Goal: Information Seeking & Learning: Learn about a topic

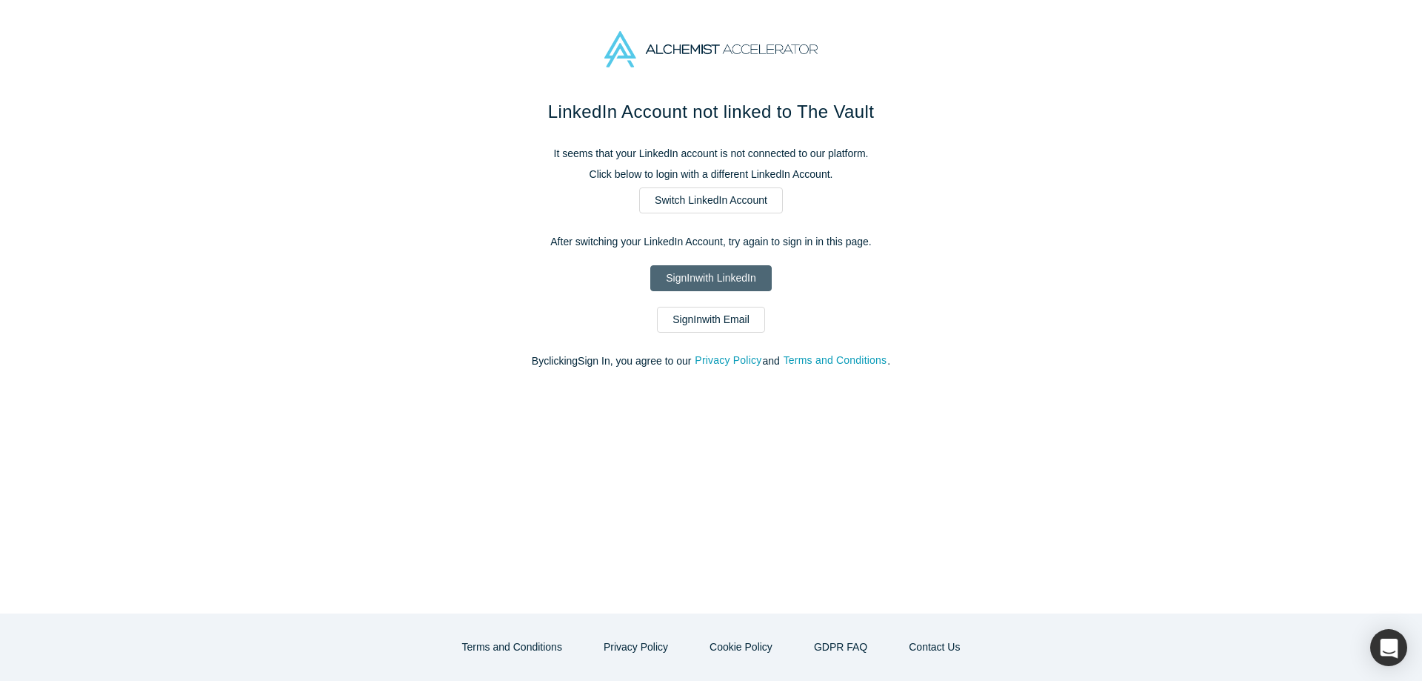
click at [707, 277] on link "Sign In with LinkedIn" at bounding box center [710, 278] width 121 height 26
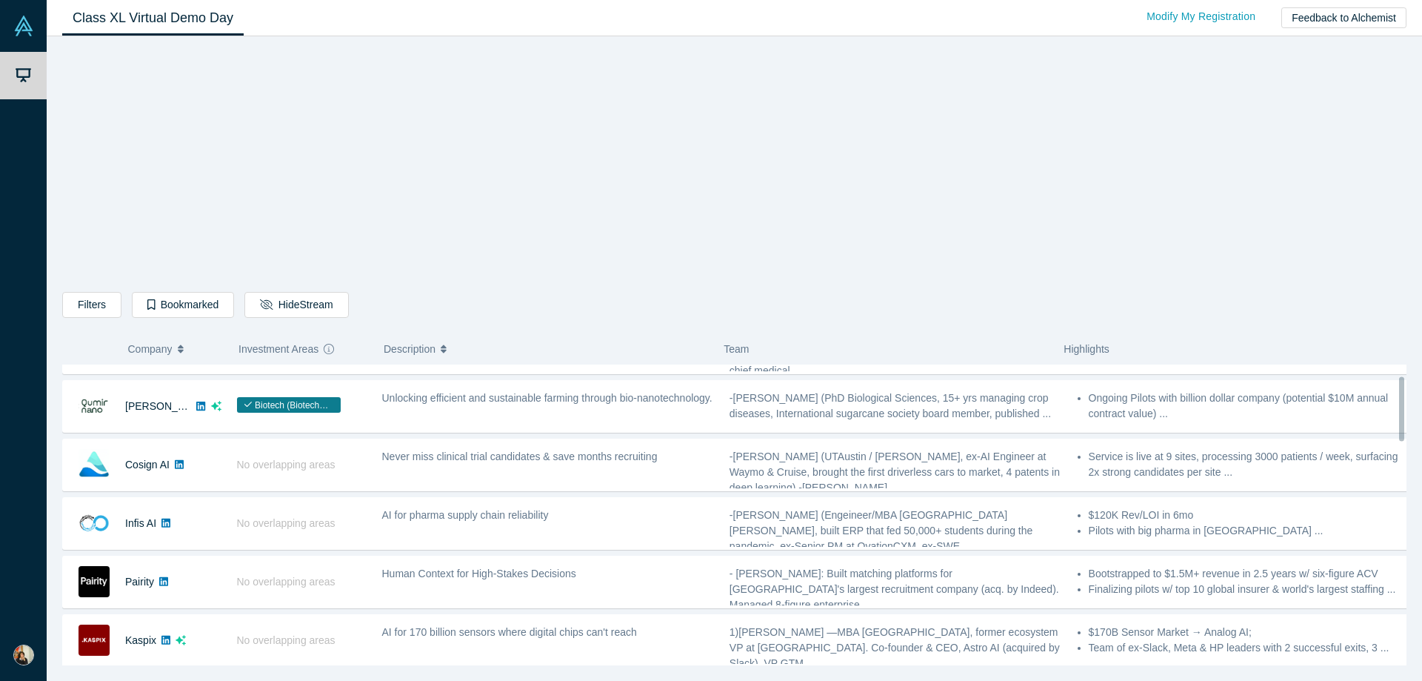
scroll to position [222, 0]
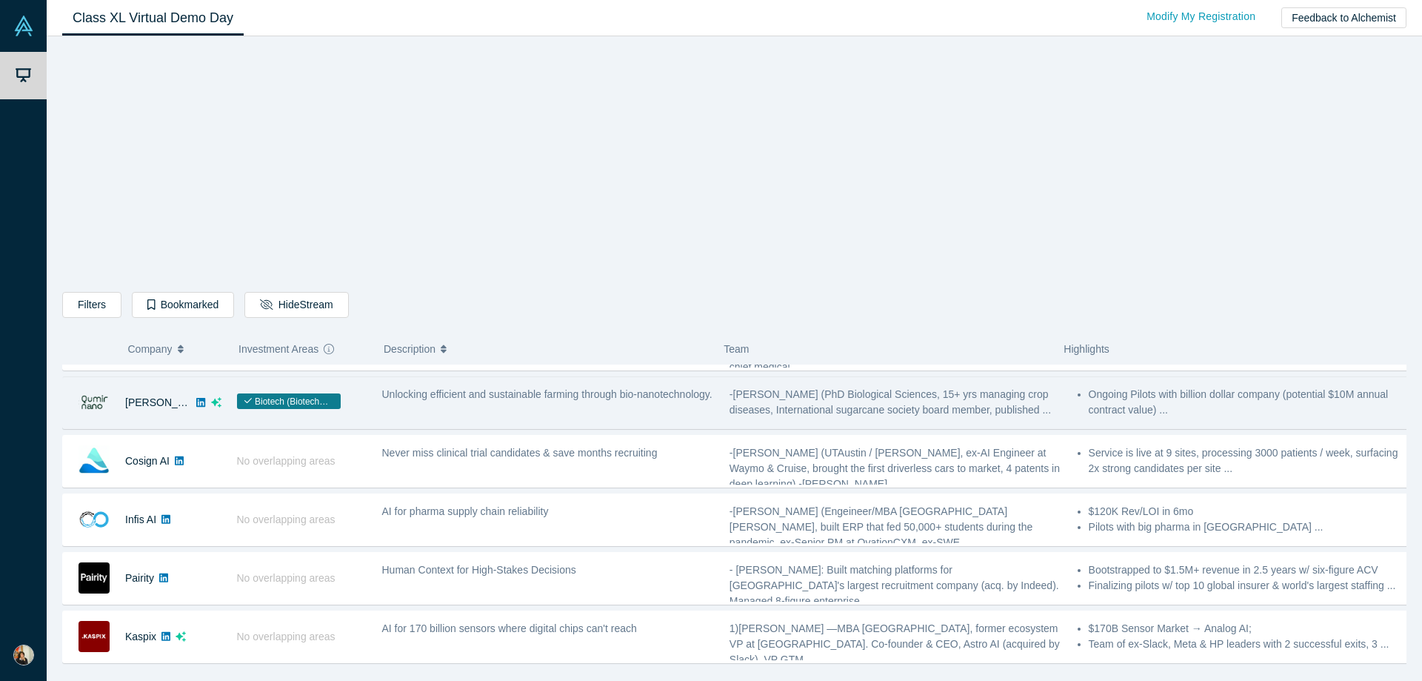
click at [571, 402] on div "Unlocking efficient and sustainable farming through bio-nanotechnology." at bounding box center [548, 395] width 332 height 16
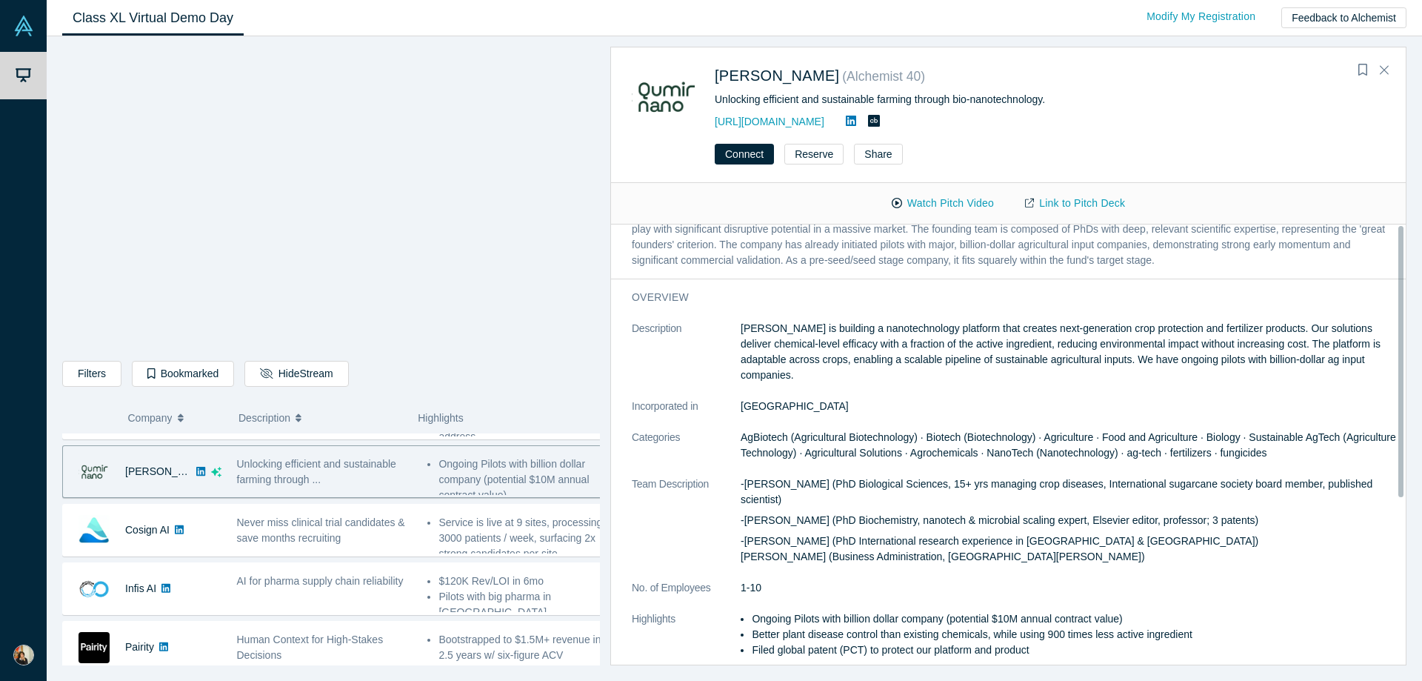
scroll to position [0, 0]
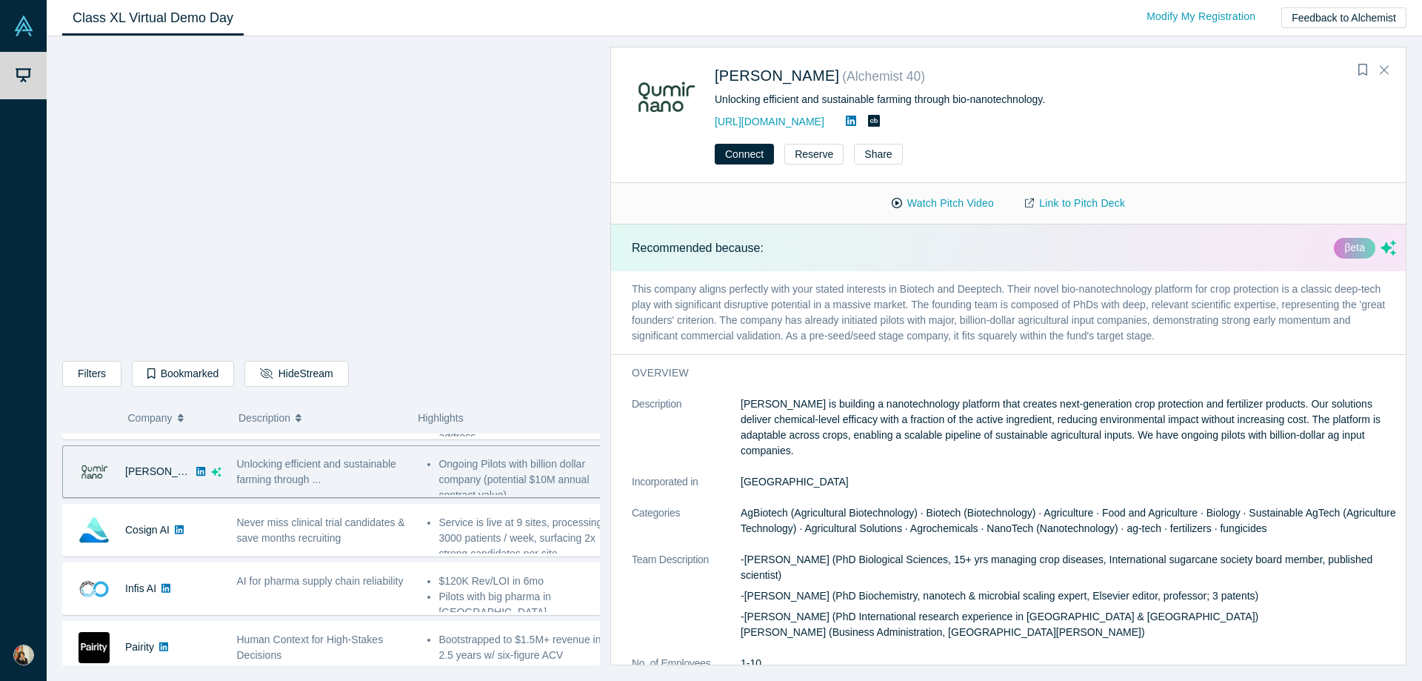
click at [1381, 240] on icon "dsa ai sparkles" at bounding box center [1389, 248] width 16 height 16
click at [1381, 66] on icon "Close" at bounding box center [1384, 69] width 9 height 13
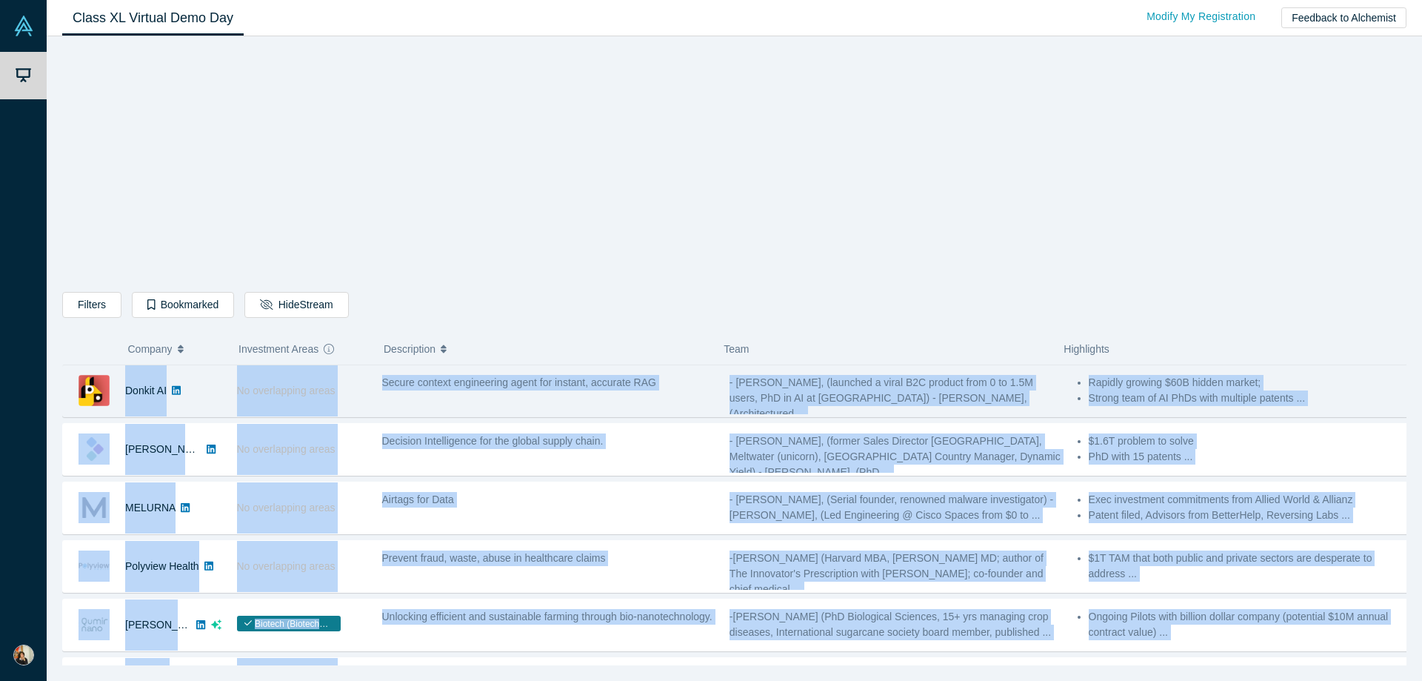
drag, startPoint x: 1369, startPoint y: 643, endPoint x: 124, endPoint y: 390, distance: 1271.3
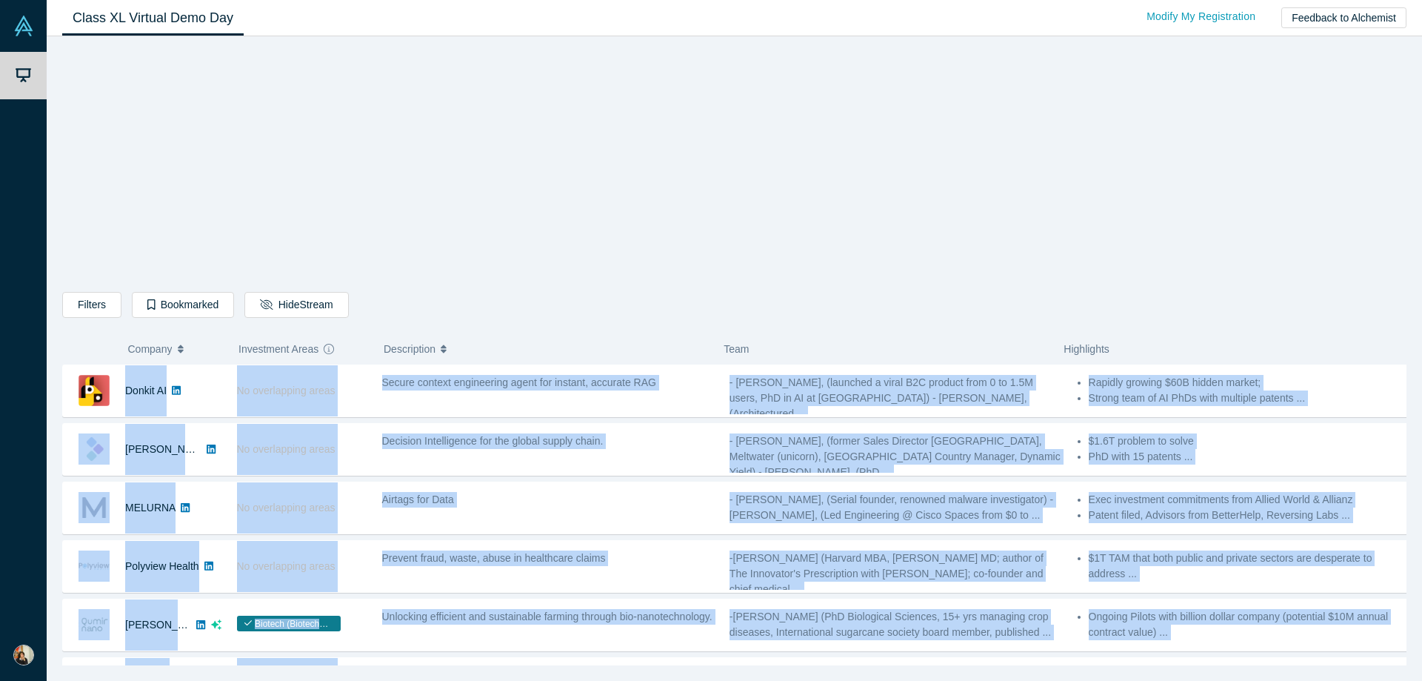
copy div "Donkit AI No overlapping areas Secure context engineering agent for instant, ac…"
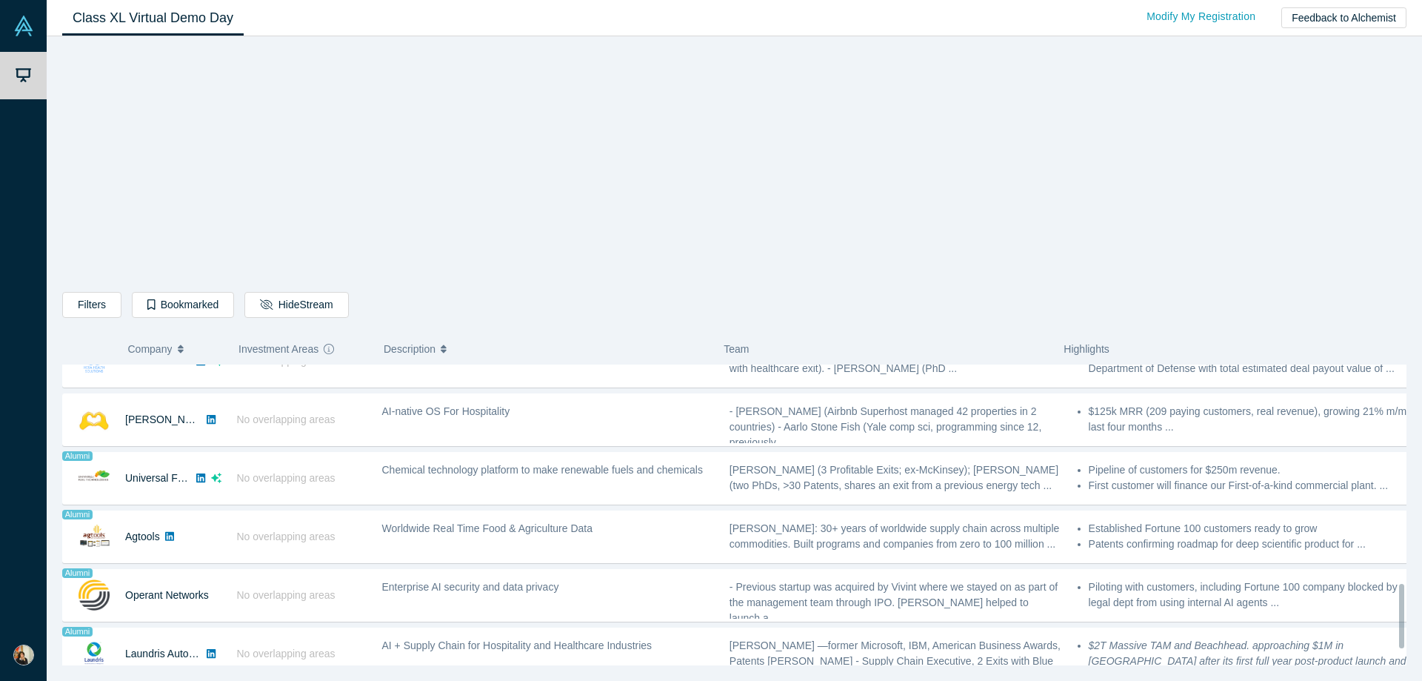
scroll to position [1104, 0]
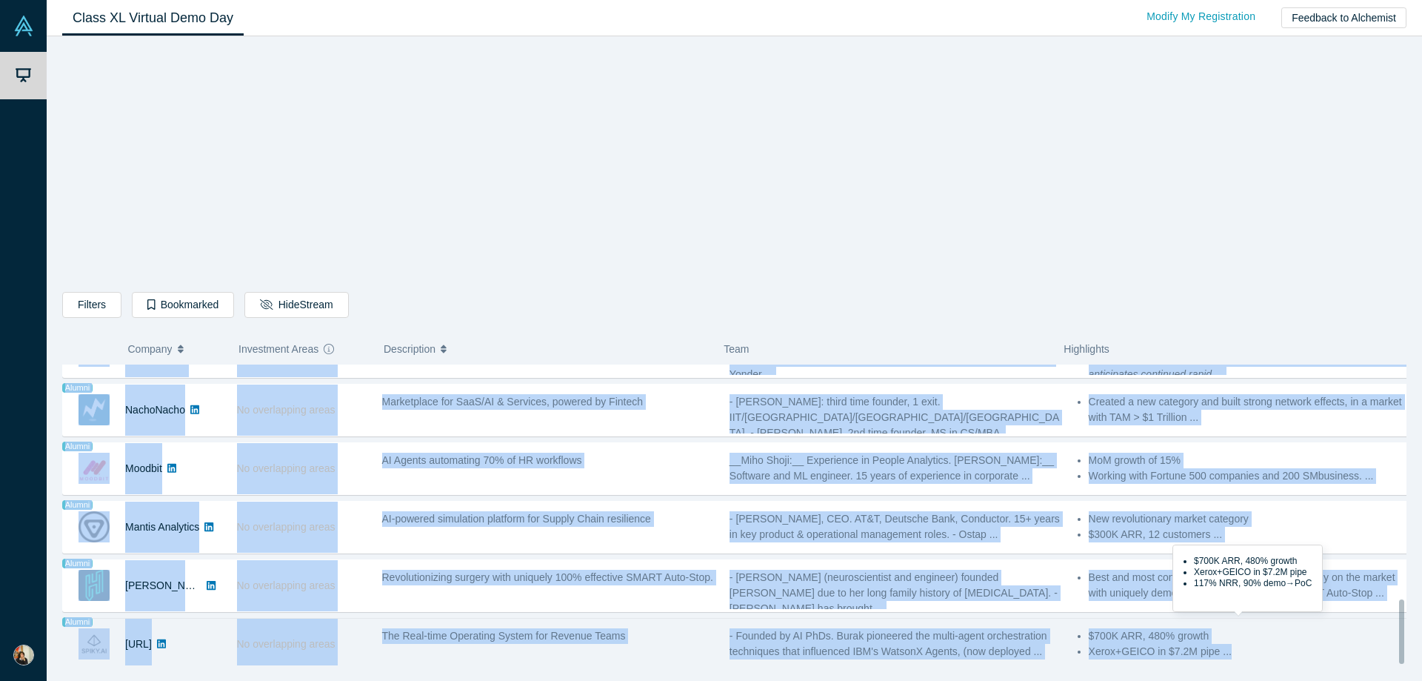
drag, startPoint x: 73, startPoint y: 364, endPoint x: 1312, endPoint y: 641, distance: 1270.3
copy div "Donkit AI No overlapping areas Secure context engineering agent for instant, ac…"
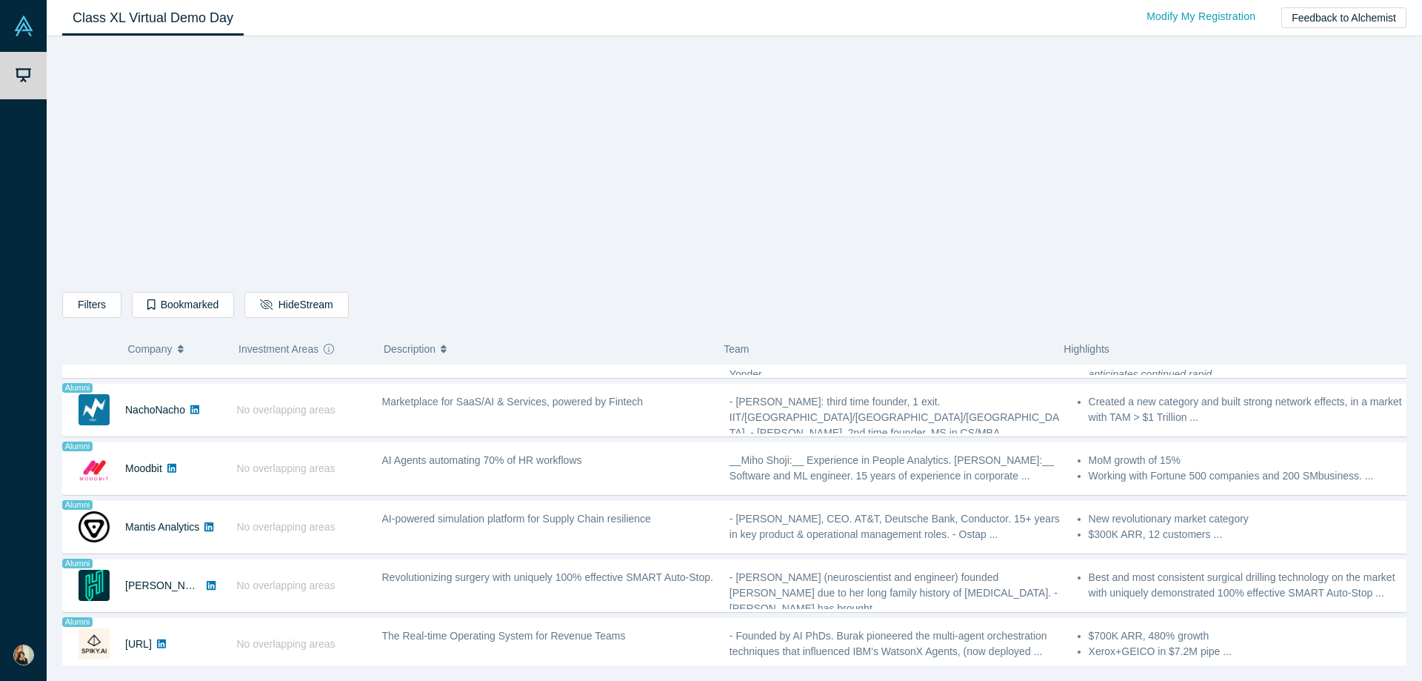
click at [906, 302] on div "Filters AI Artificial Intelligence B2B SaaS AI (Artificial Intelligence) Data A…" at bounding box center [734, 307] width 1344 height 31
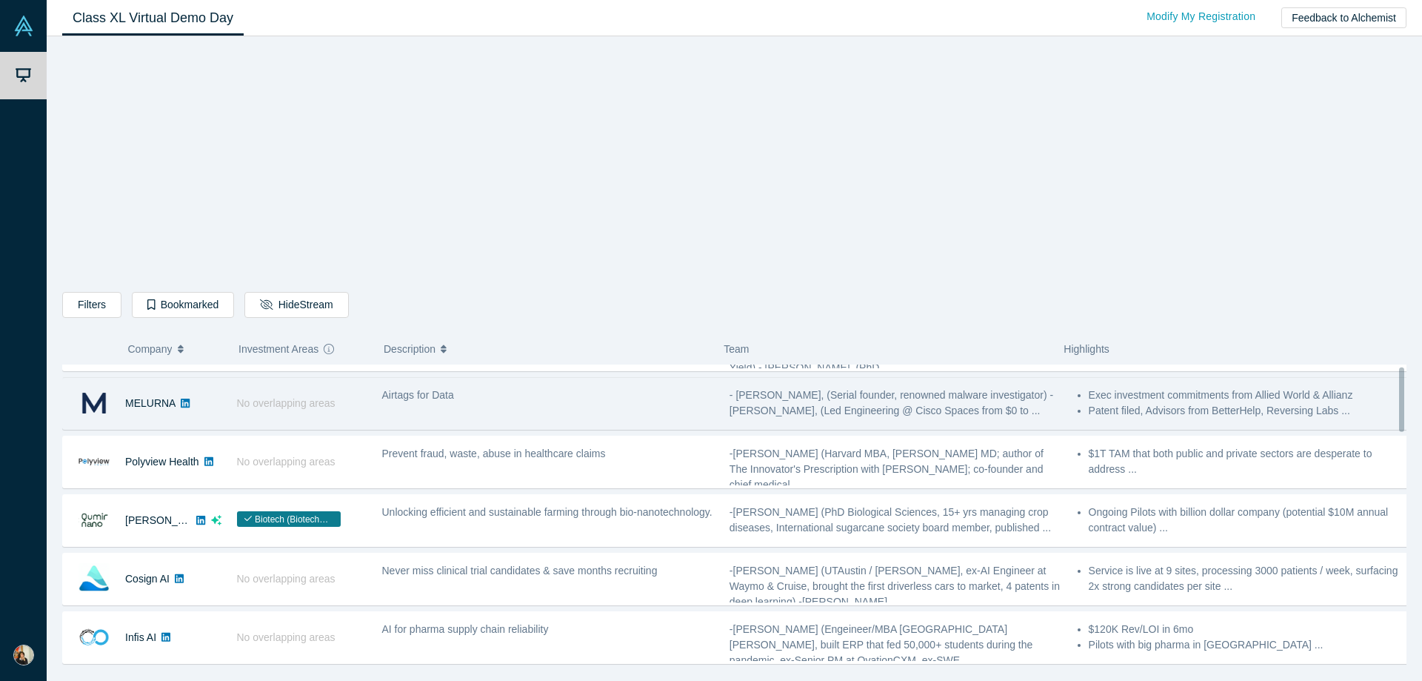
scroll to position [0, 0]
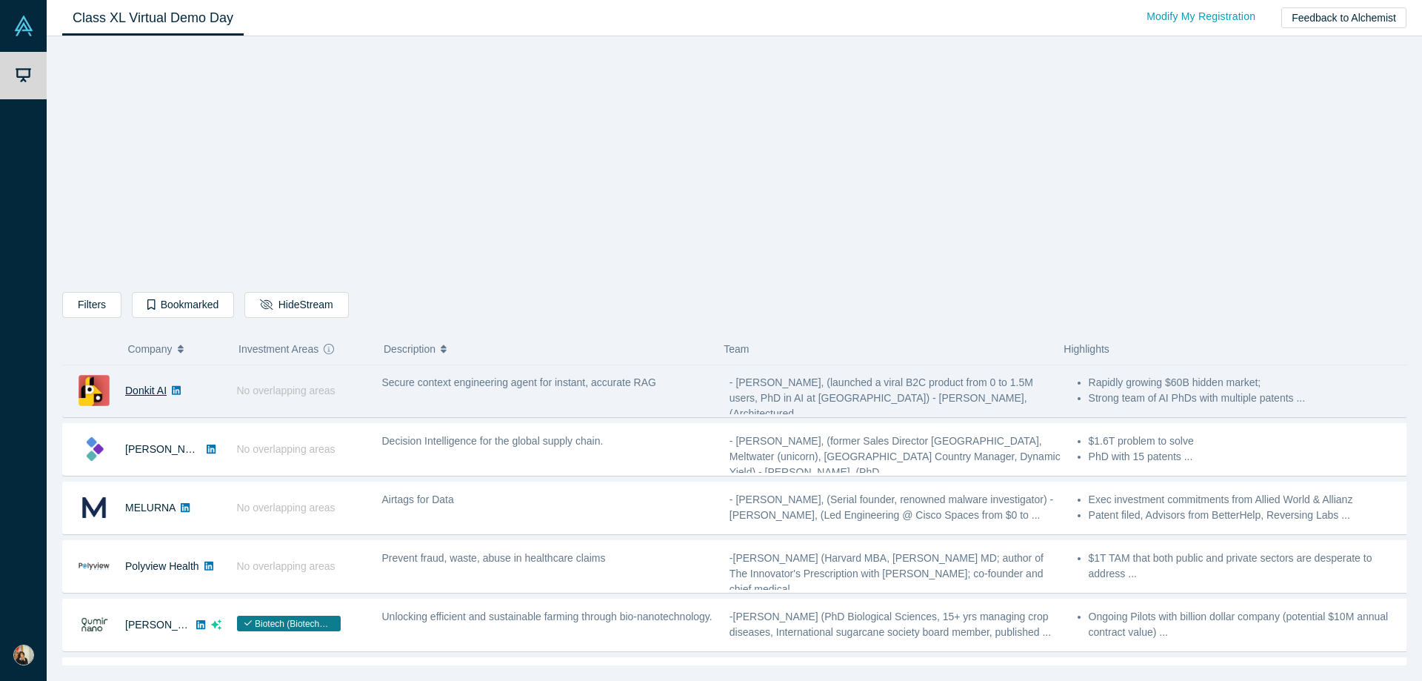
click at [160, 394] on link "Donkit AI" at bounding box center [145, 390] width 41 height 12
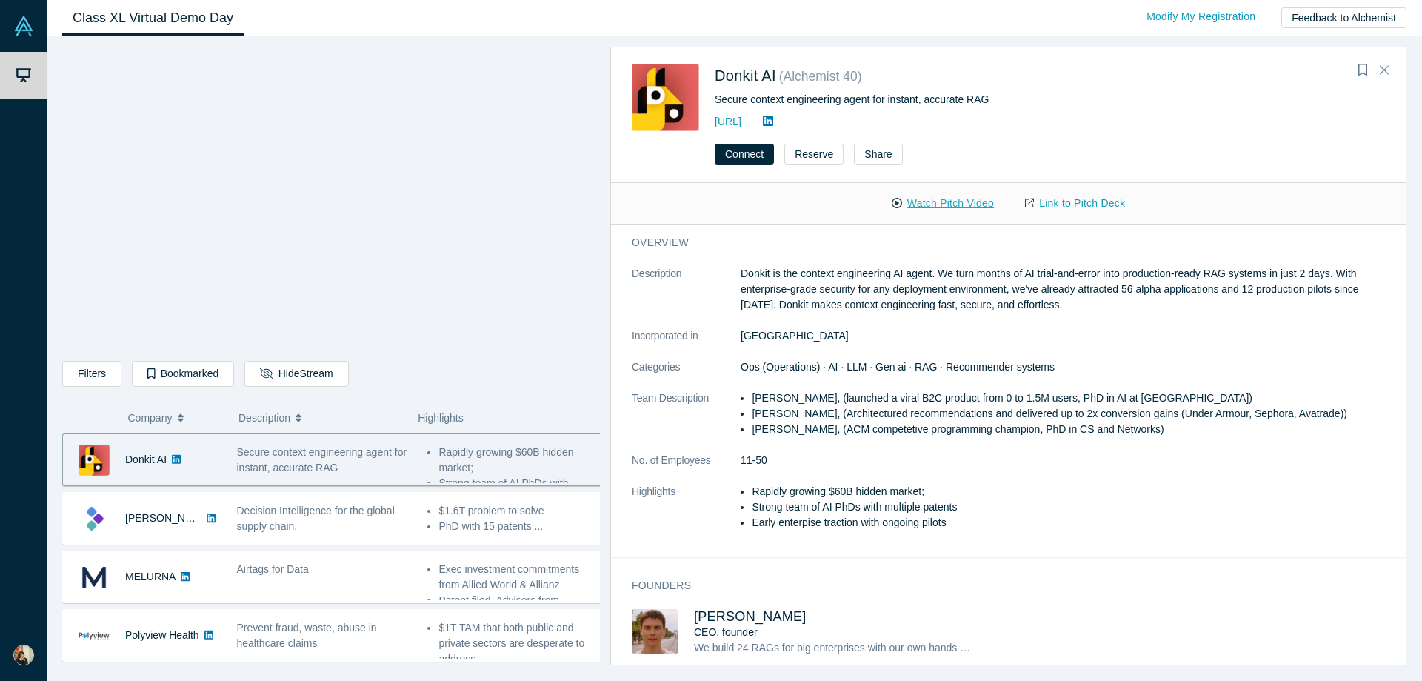
click at [915, 212] on button "Watch Pitch Video" at bounding box center [942, 203] width 133 height 26
click at [1056, 202] on link "Link to Pitch Deck" at bounding box center [1075, 203] width 131 height 26
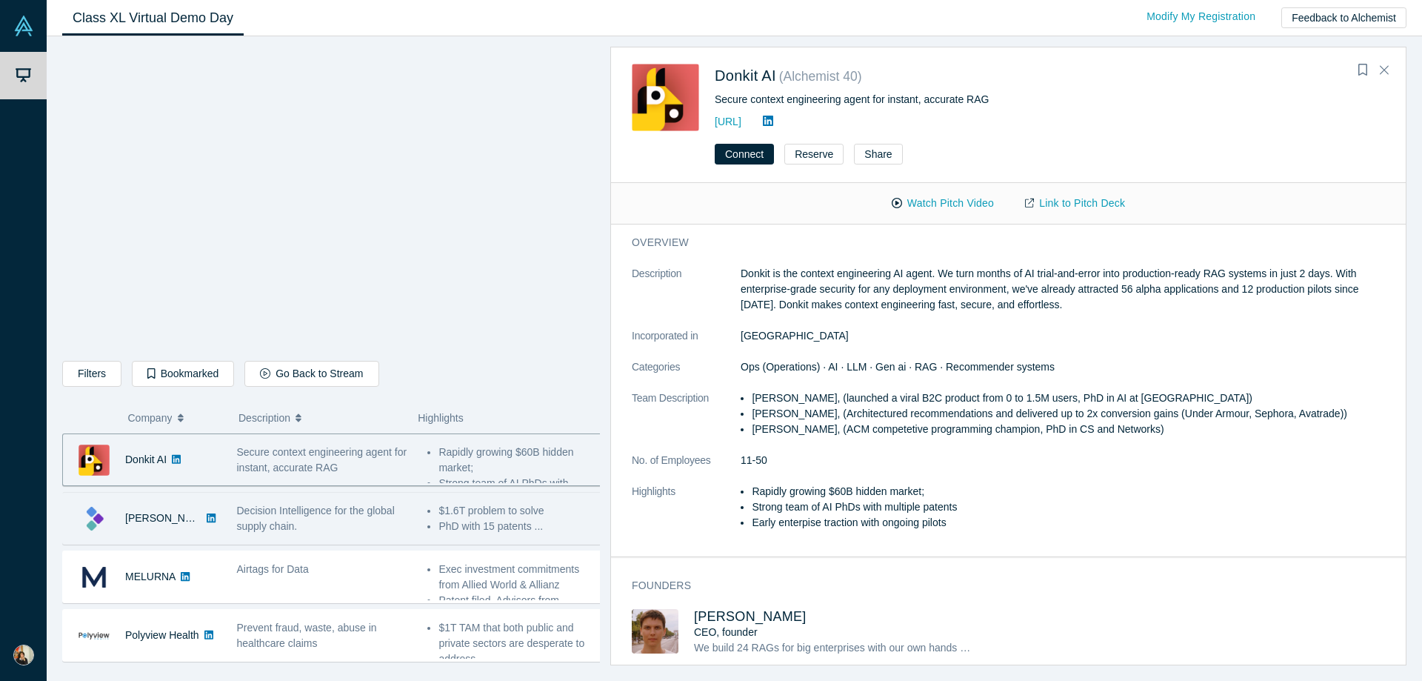
click at [276, 506] on span "Decision Intelligence for the global supply chain." at bounding box center [316, 517] width 158 height 27
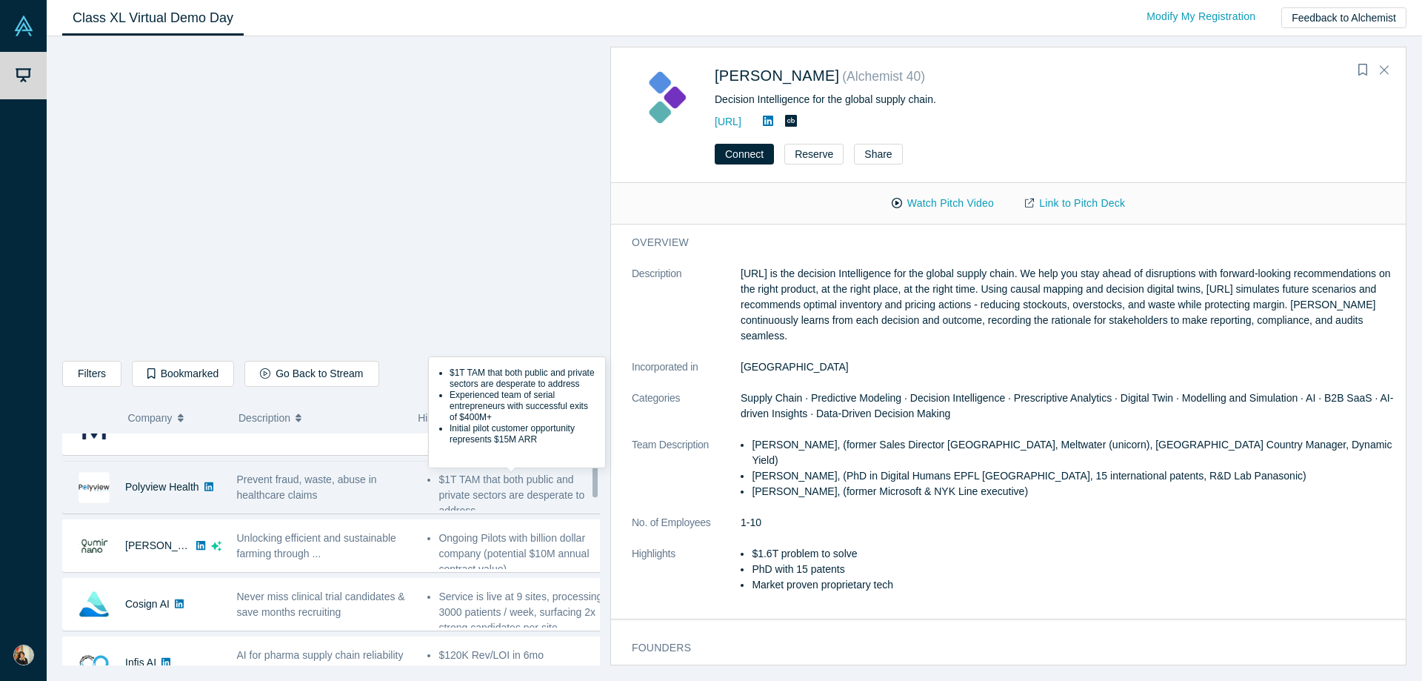
scroll to position [74, 0]
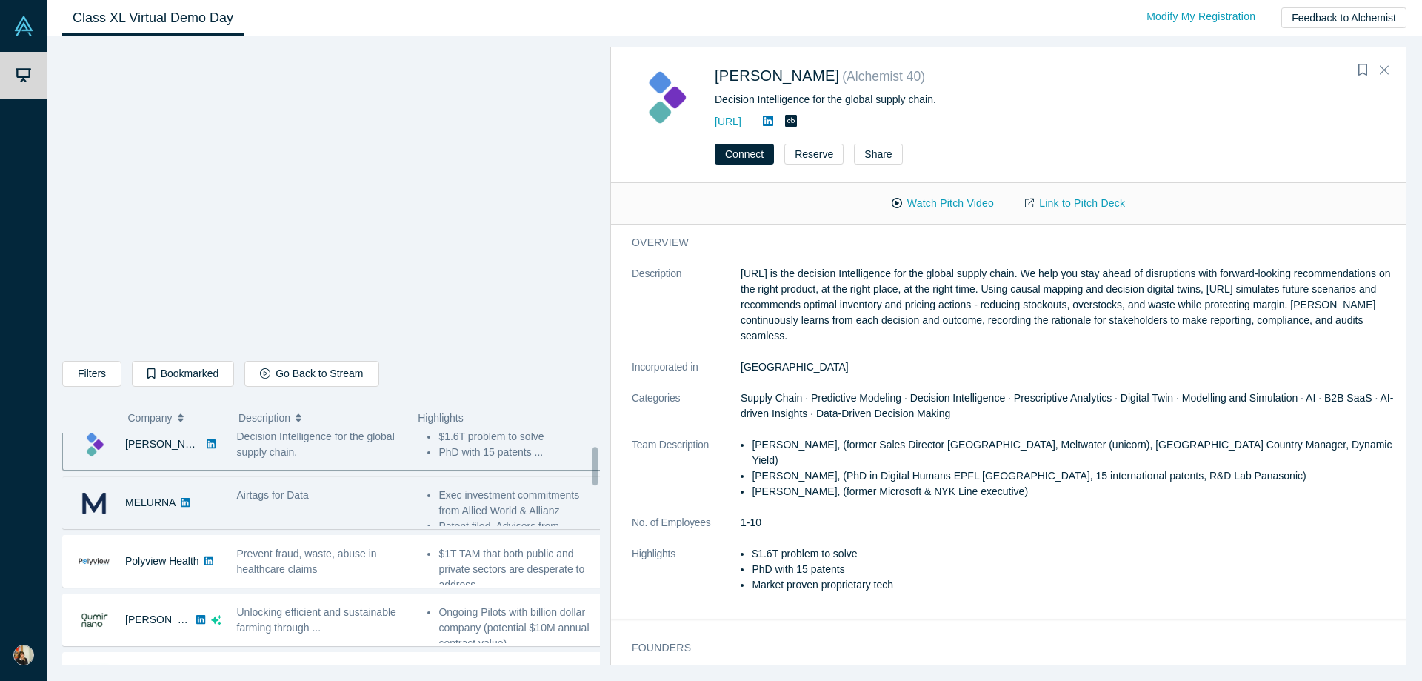
click at [356, 497] on div "Airtags for Data" at bounding box center [325, 495] width 176 height 16
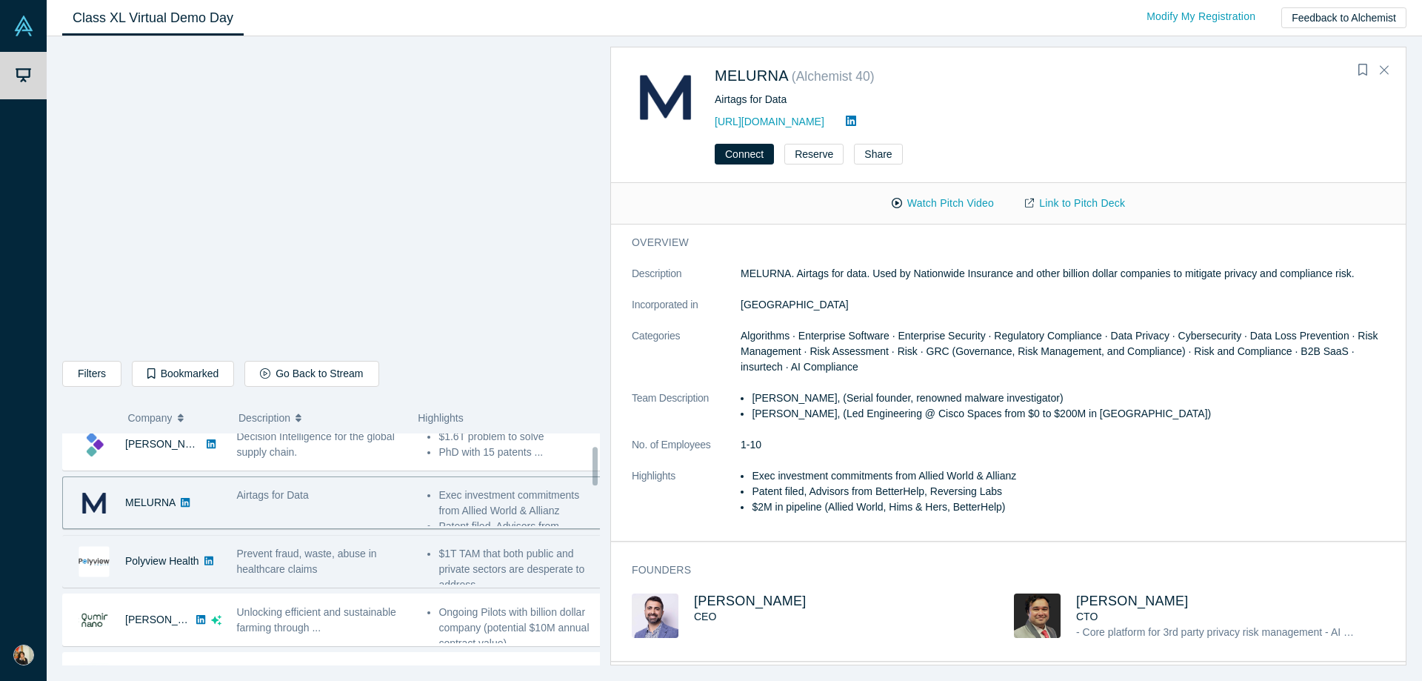
click at [329, 555] on span "Prevent fraud, waste, abuse in healthcare claims" at bounding box center [307, 560] width 140 height 27
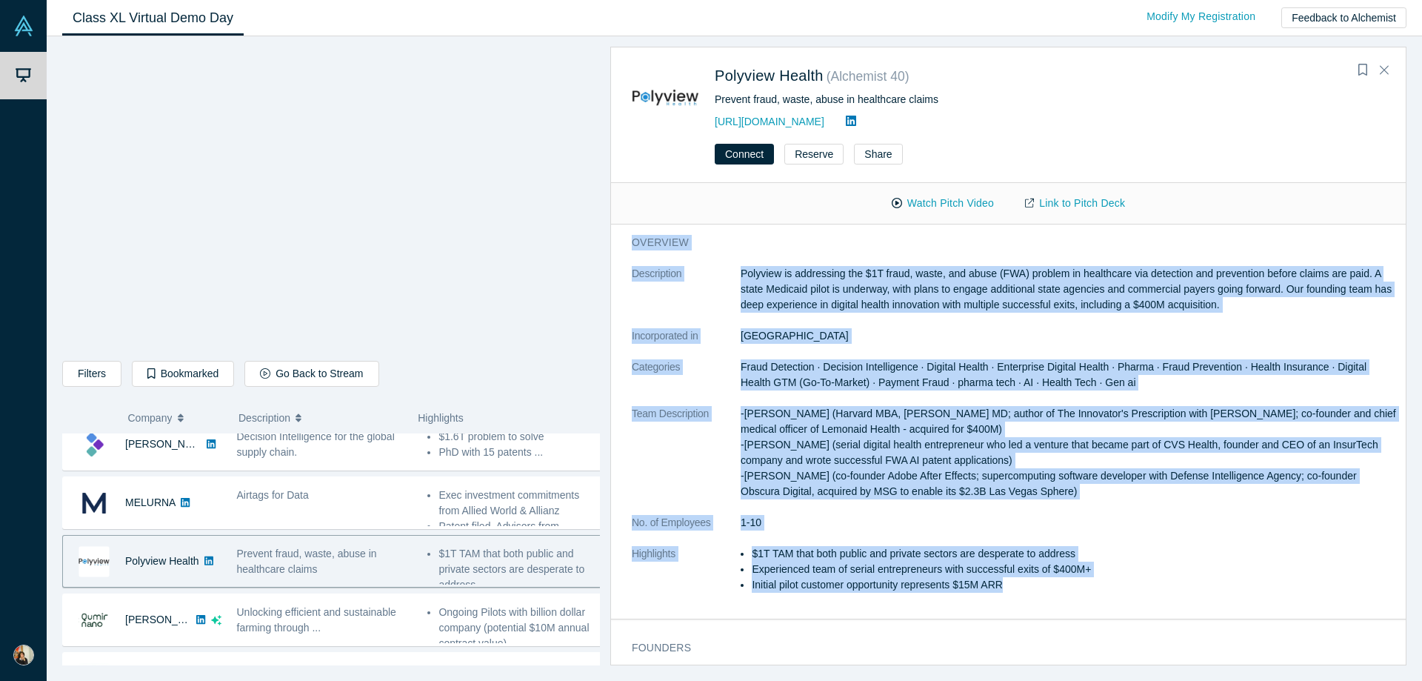
drag, startPoint x: 1121, startPoint y: 597, endPoint x: 627, endPoint y: 244, distance: 607.3
click at [627, 244] on div "overview Description Polyview is addressing the $1T fraud, waste, and abuse (FW…" at bounding box center [1014, 421] width 806 height 394
copy div "loremips Dolorsitame Consecte ad elitseddoe tem $1I utlab, etdol, mag aliqu (EN…"
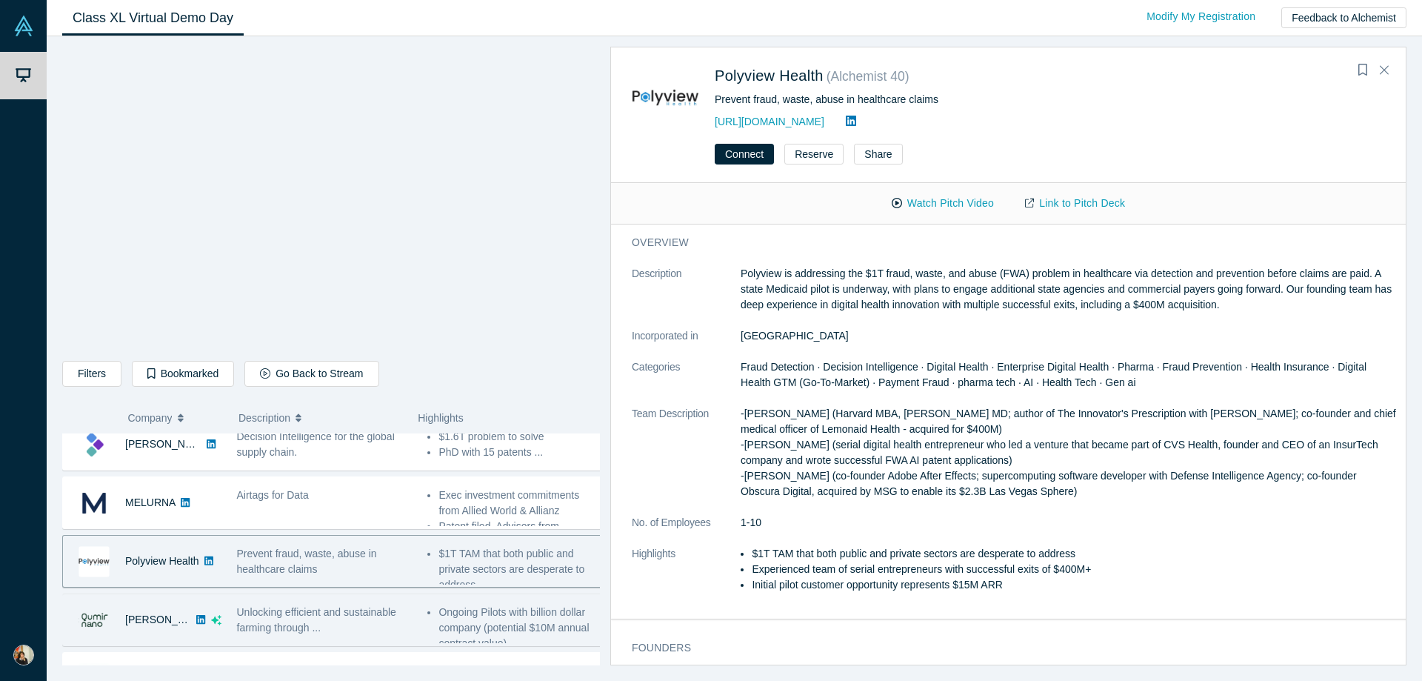
click at [338, 606] on span "Unlocking efficient and sustainable farming through ..." at bounding box center [316, 619] width 159 height 27
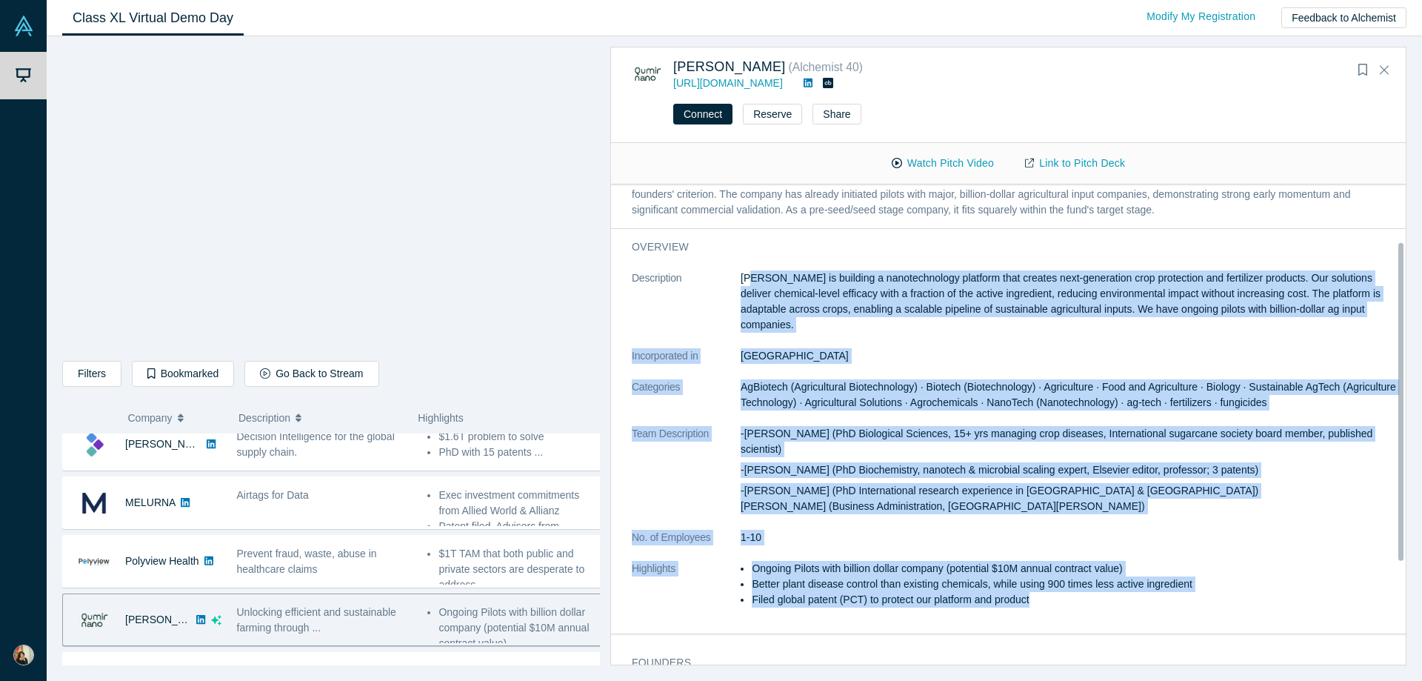
scroll to position [0, 0]
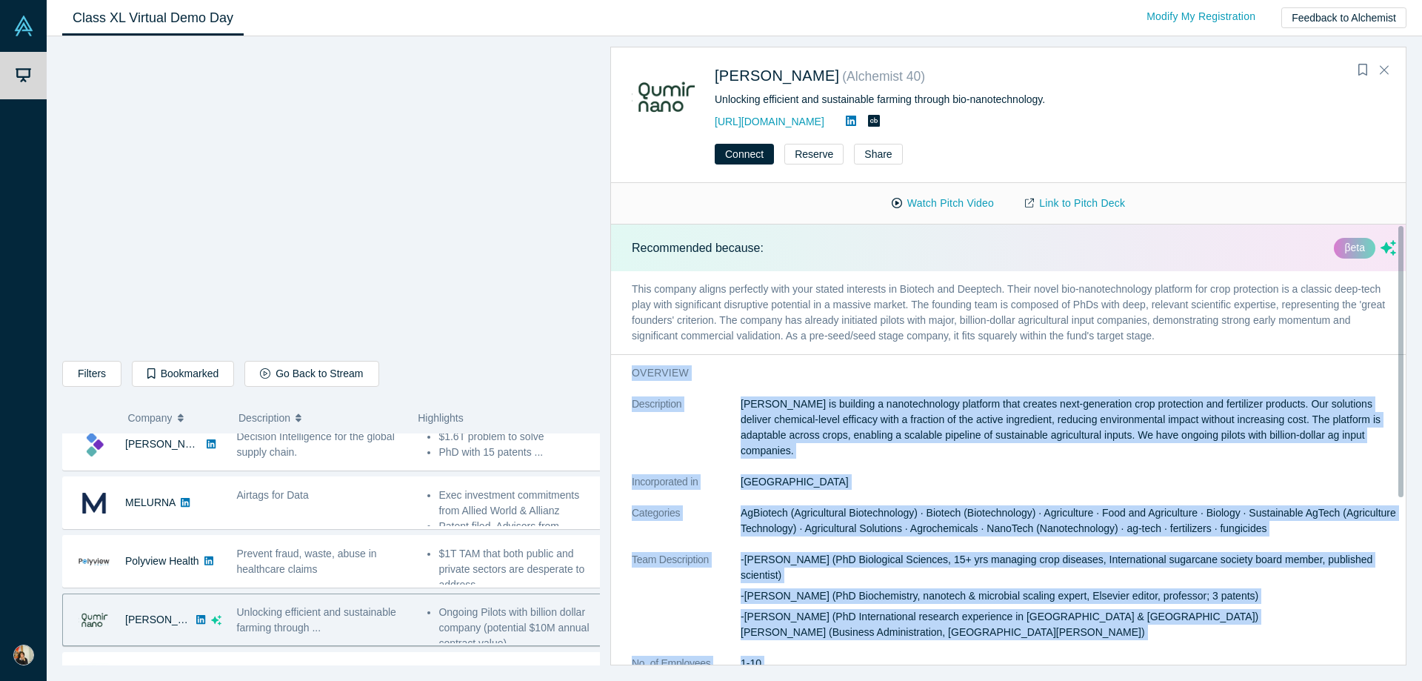
drag, startPoint x: 1123, startPoint y: 546, endPoint x: 622, endPoint y: 373, distance: 529.8
click at [622, 373] on div "overview Description [PERSON_NAME] is building a nanotechnology platform that c…" at bounding box center [1014, 557] width 806 height 404
copy div "loremips Dolorsitame Conse Adip el seddoeiu t incididuntutla etdolore magn aliq…"
click at [1087, 201] on link "Link to Pitch Deck" at bounding box center [1075, 203] width 131 height 26
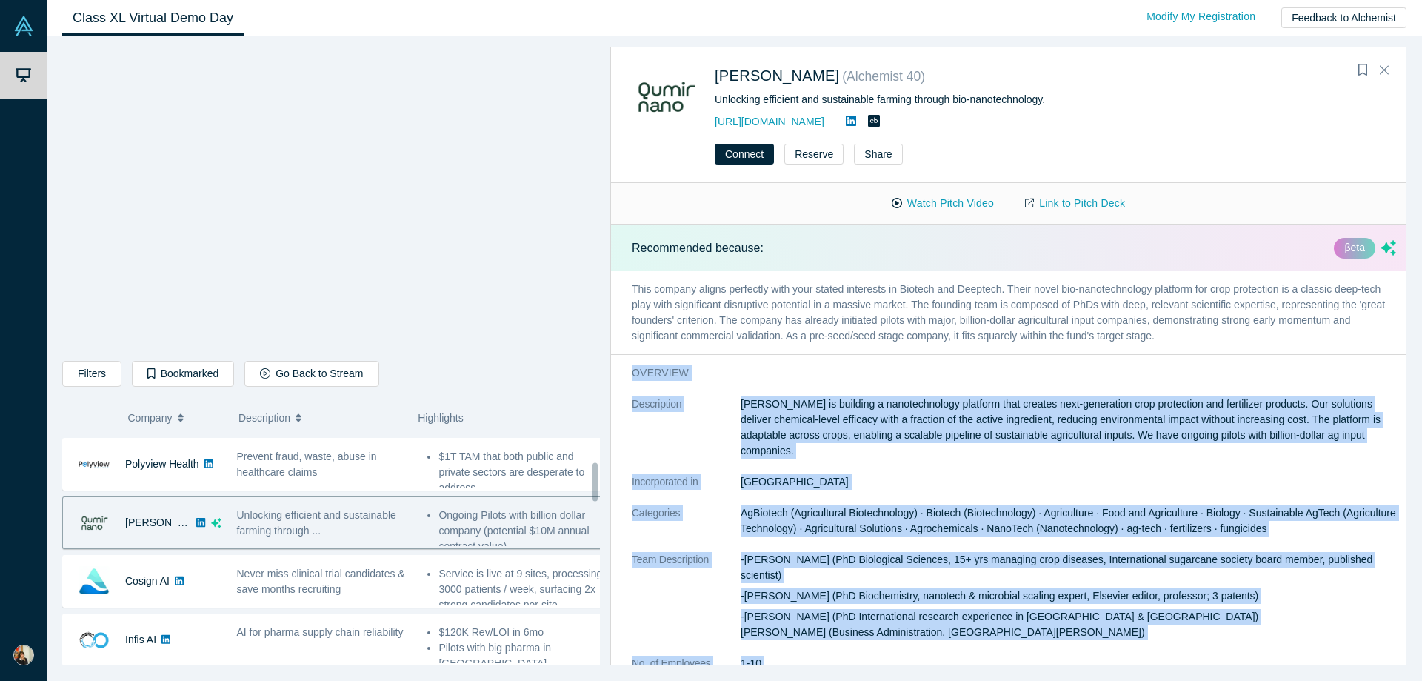
scroll to position [222, 0]
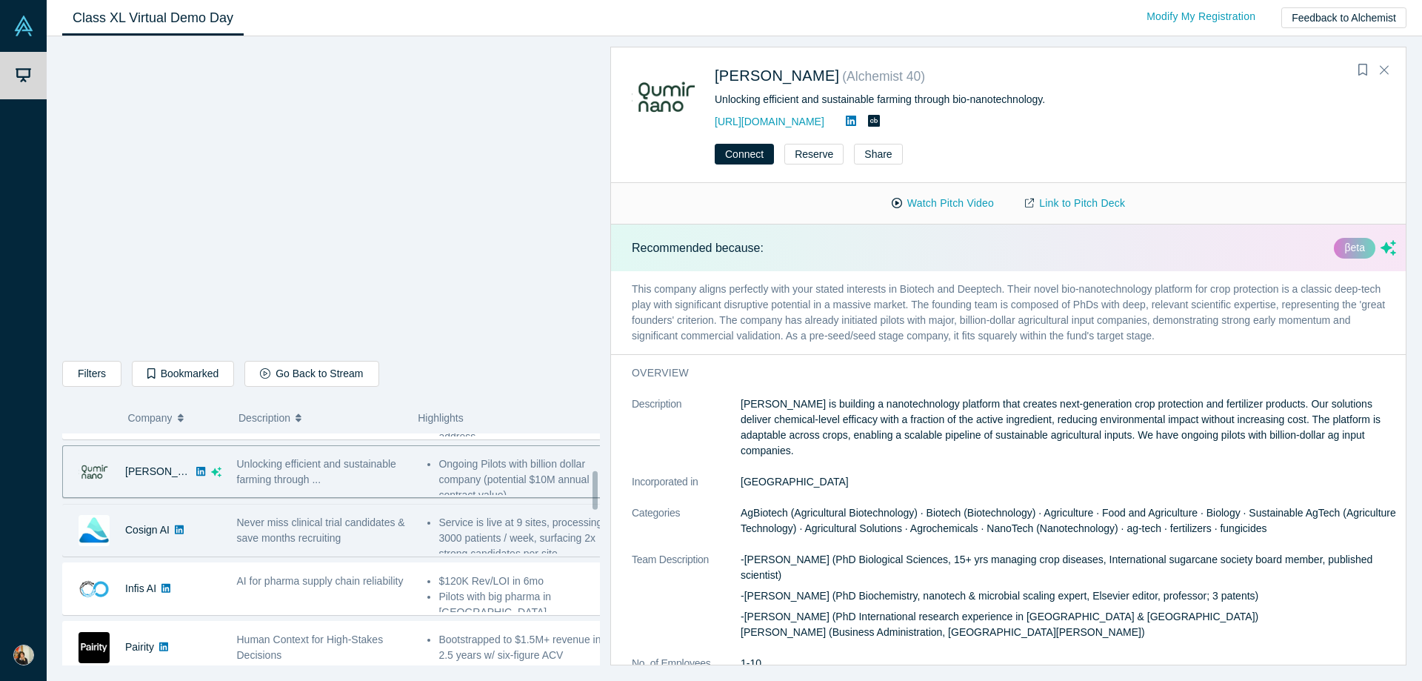
click at [368, 550] on div "Never miss clinical trial candidates & save months recruiting" at bounding box center [324, 530] width 191 height 47
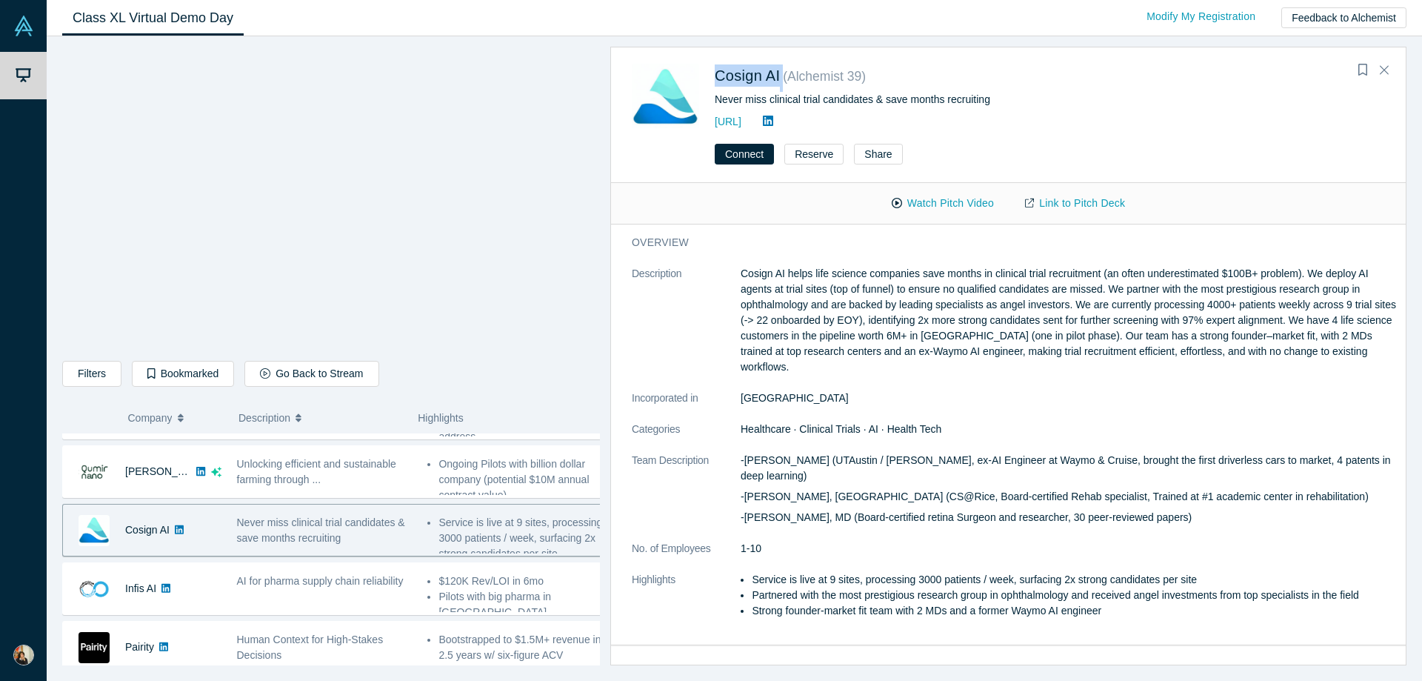
drag, startPoint x: 785, startPoint y: 60, endPoint x: 714, endPoint y: 71, distance: 72.0
click at [714, 71] on div "Cosign AI ( Alchemist 39 ) Never miss clinical trial candidates & save months r…" at bounding box center [1008, 89] width 795 height 83
copy div "Cosign AI"
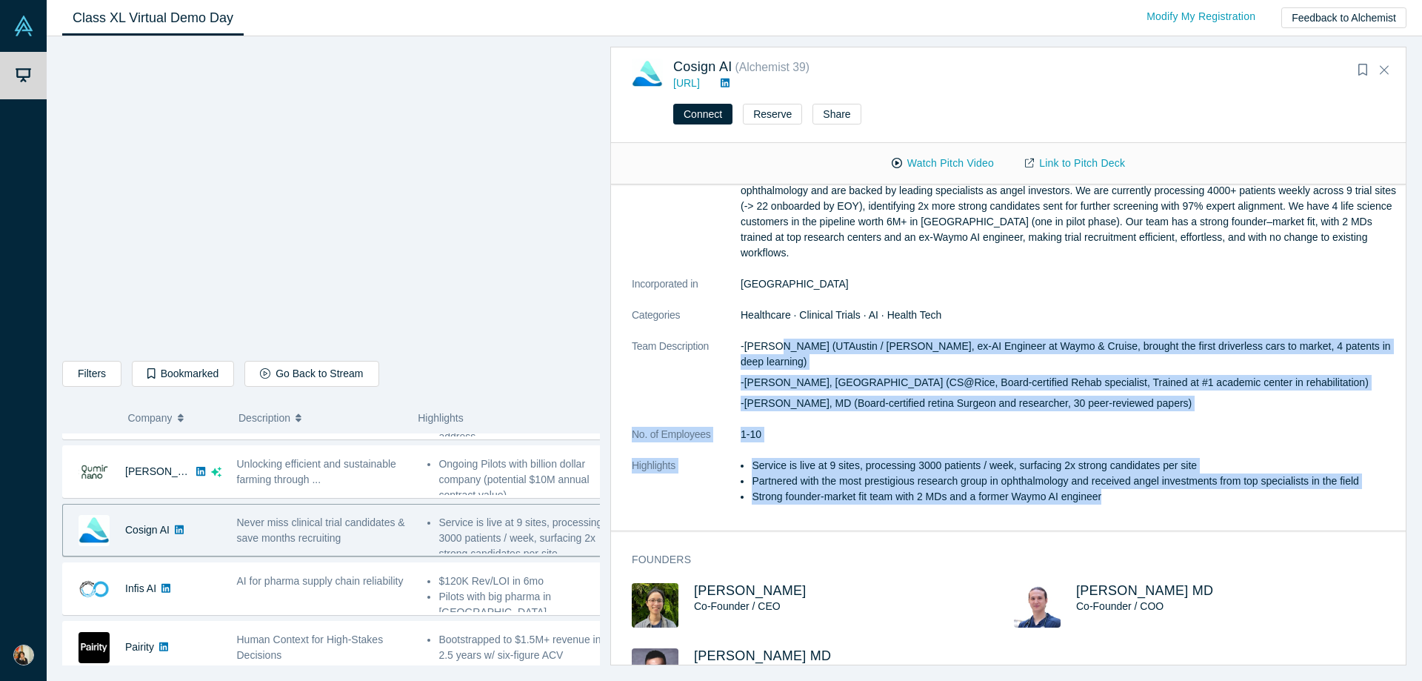
scroll to position [0, 0]
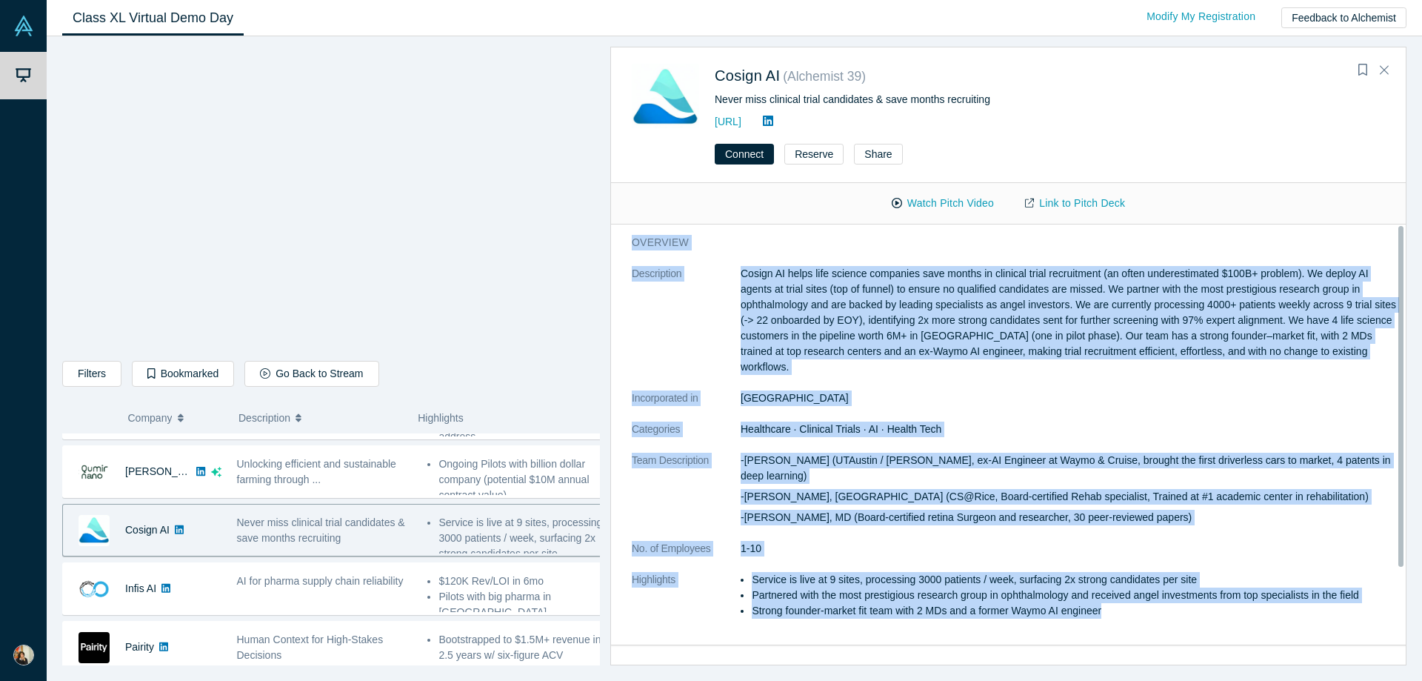
drag, startPoint x: 1133, startPoint y: 481, endPoint x: 624, endPoint y: 244, distance: 562.3
click at [624, 244] on div "overview Description Cosign AI helps life science companies save months in clin…" at bounding box center [1014, 434] width 806 height 420
copy div "loremips Dolorsitame Consec AD elits doei tempori utlaboree dolo magnaa en admi…"
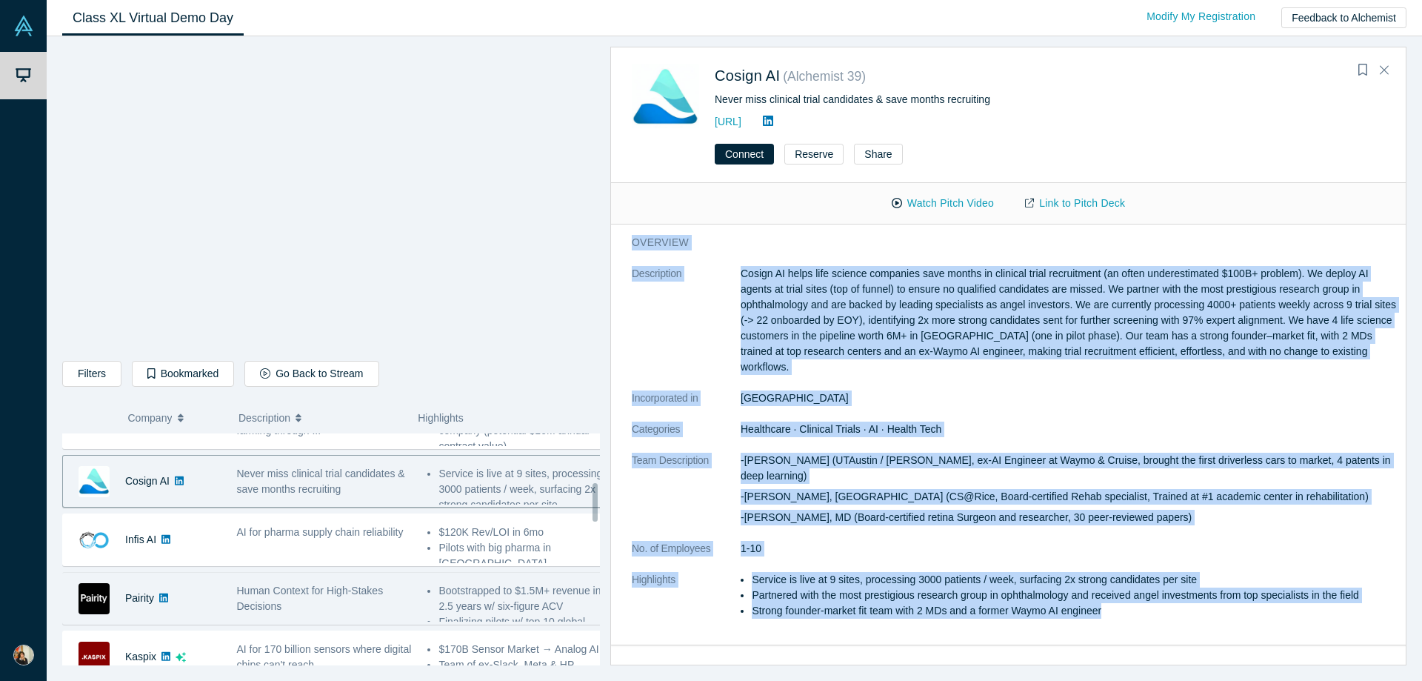
scroll to position [296, 0]
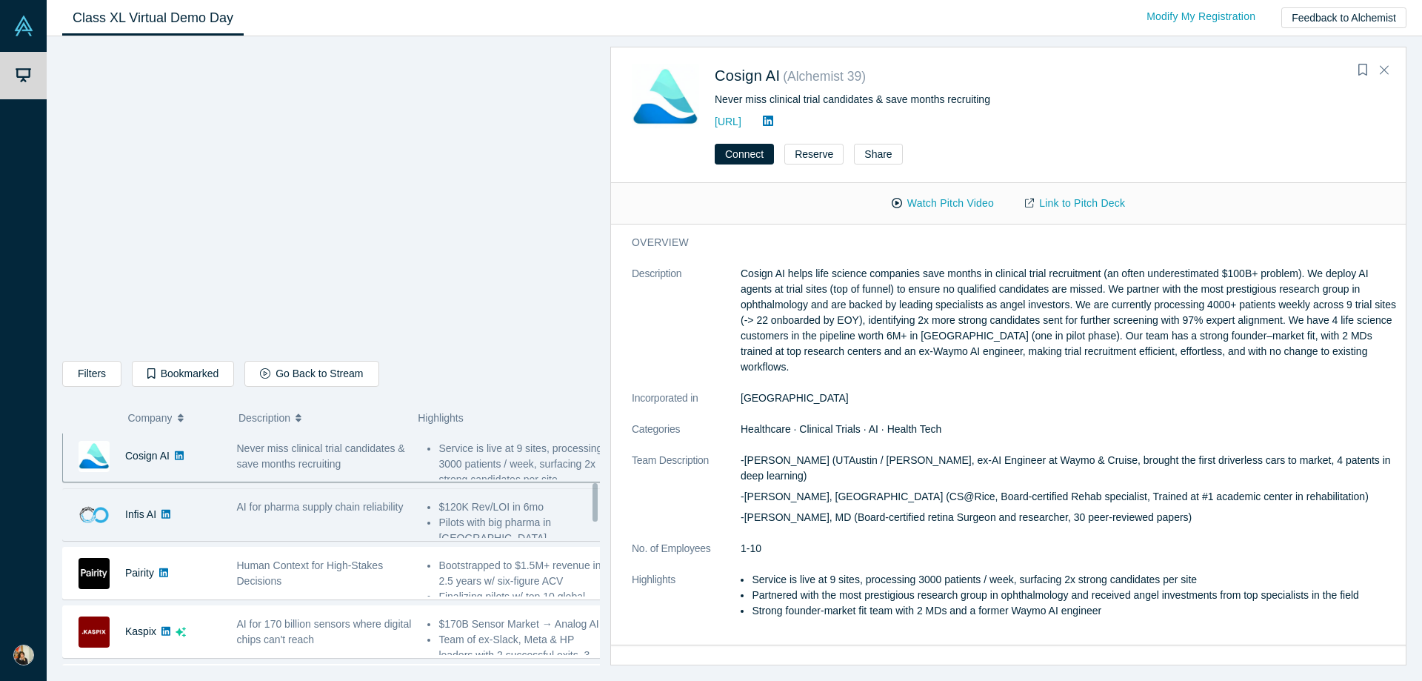
click at [324, 508] on span "AI for pharma supply chain reliability" at bounding box center [320, 507] width 167 height 12
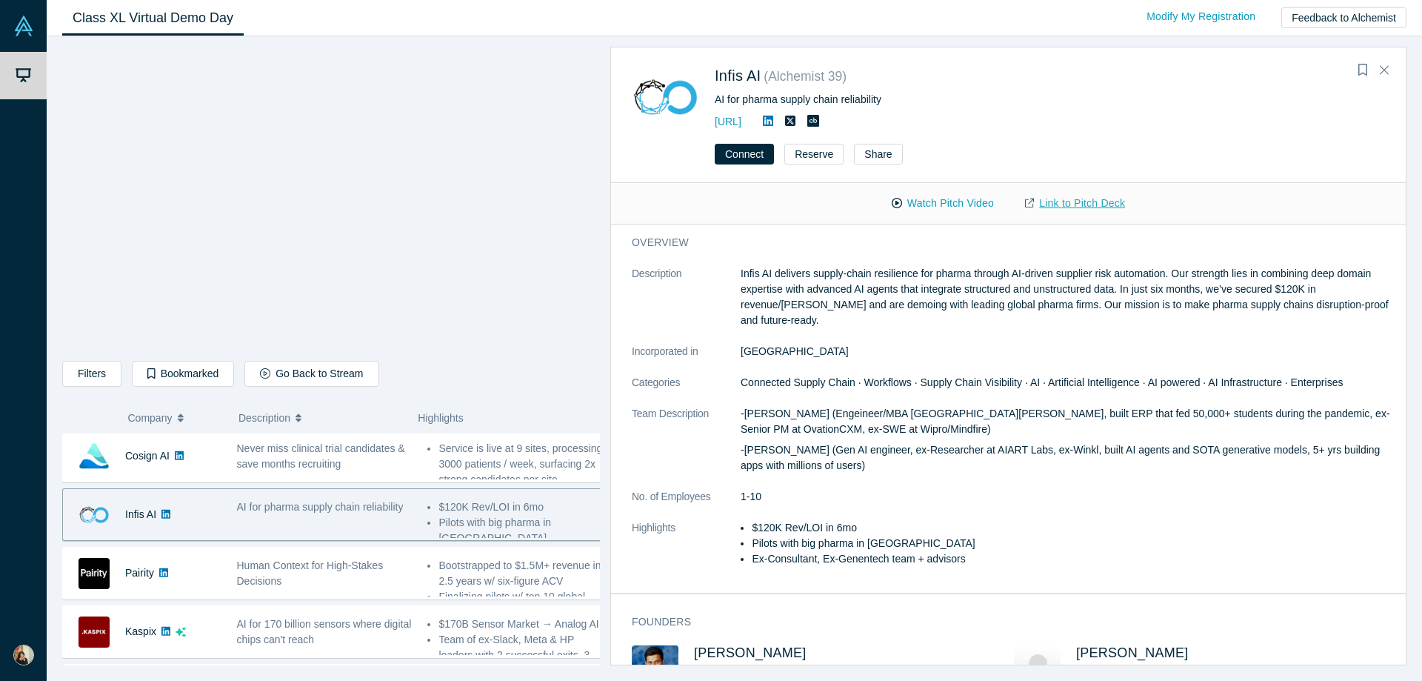
click at [1071, 203] on link "Link to Pitch Deck" at bounding box center [1075, 203] width 131 height 26
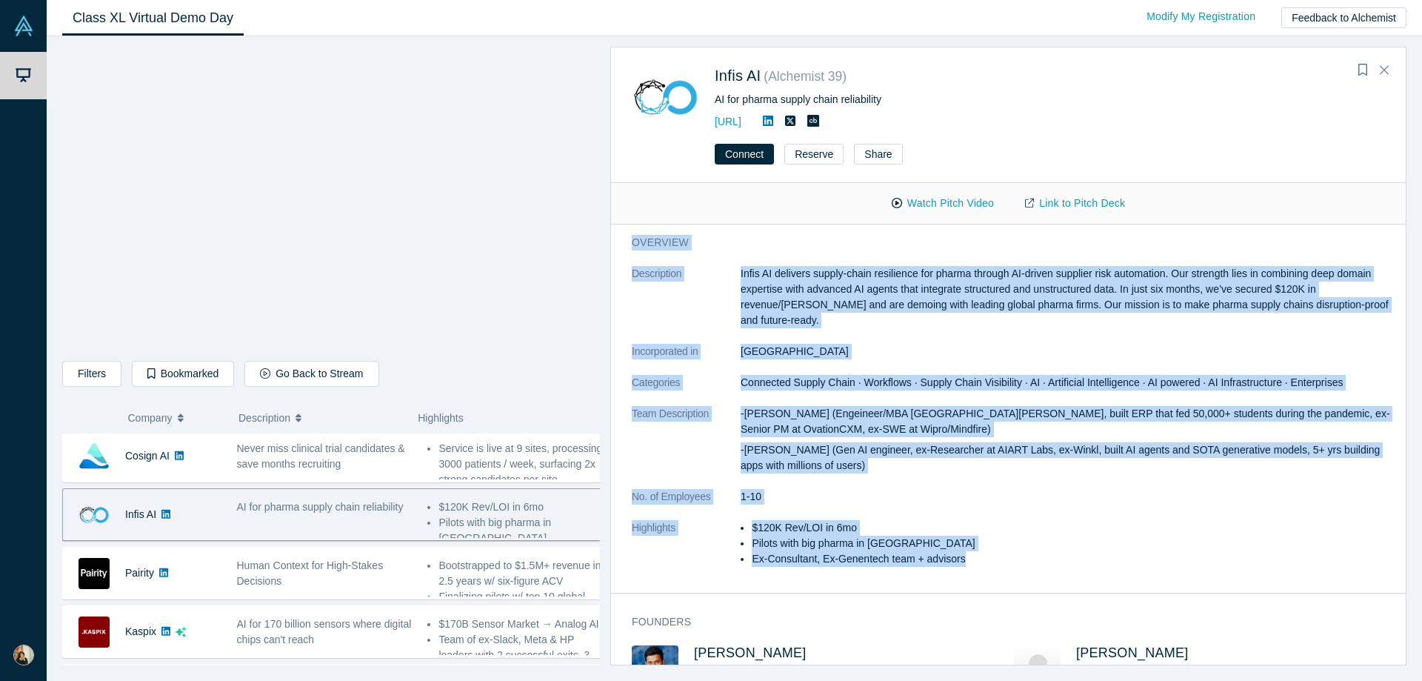
drag, startPoint x: 1011, startPoint y: 544, endPoint x: 630, endPoint y: 238, distance: 488.9
click at [630, 238] on div "overview Description Infis AI delivers supply-chain resilience for pharma throu…" at bounding box center [1014, 408] width 806 height 368
copy div "loremips Dolorsitame Conse AD elitsedd eiusmo-tempo incididunt utl etdolo magna…"
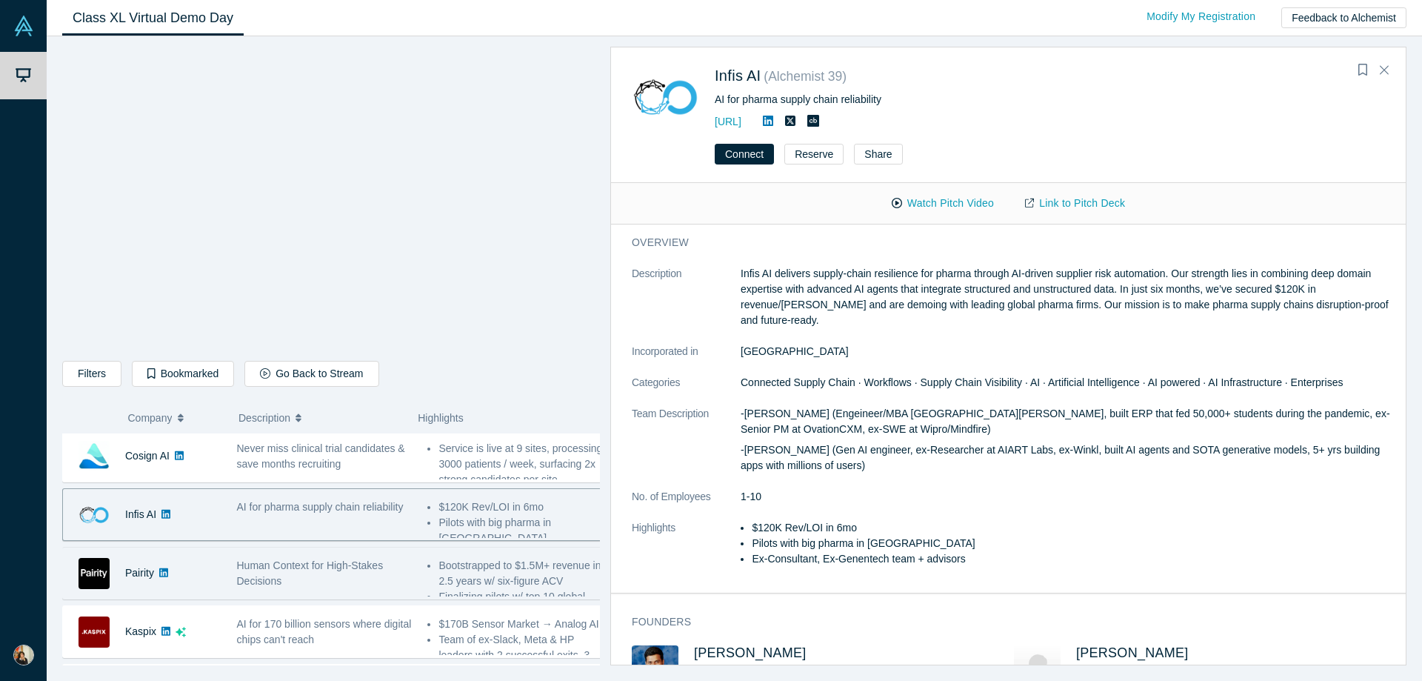
click at [398, 581] on div "Human Context for High-Stakes Decisions" at bounding box center [325, 573] width 176 height 31
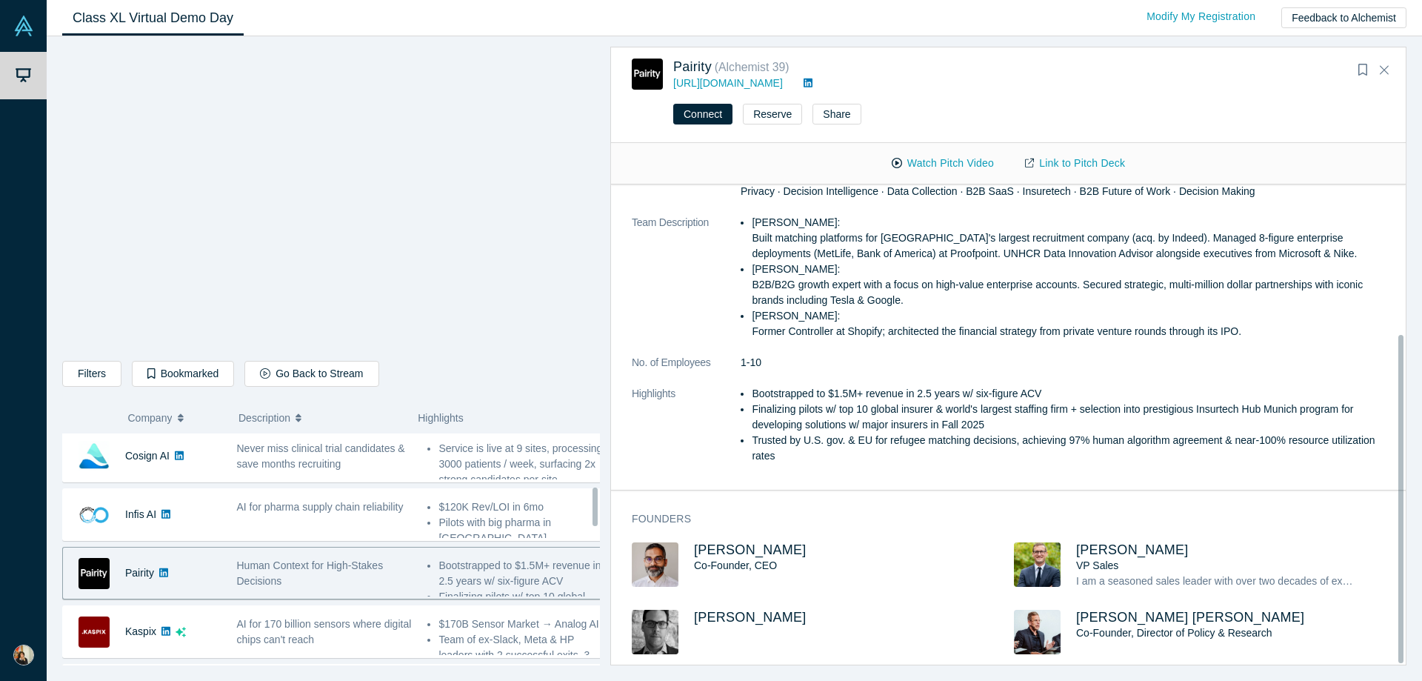
scroll to position [370, 0]
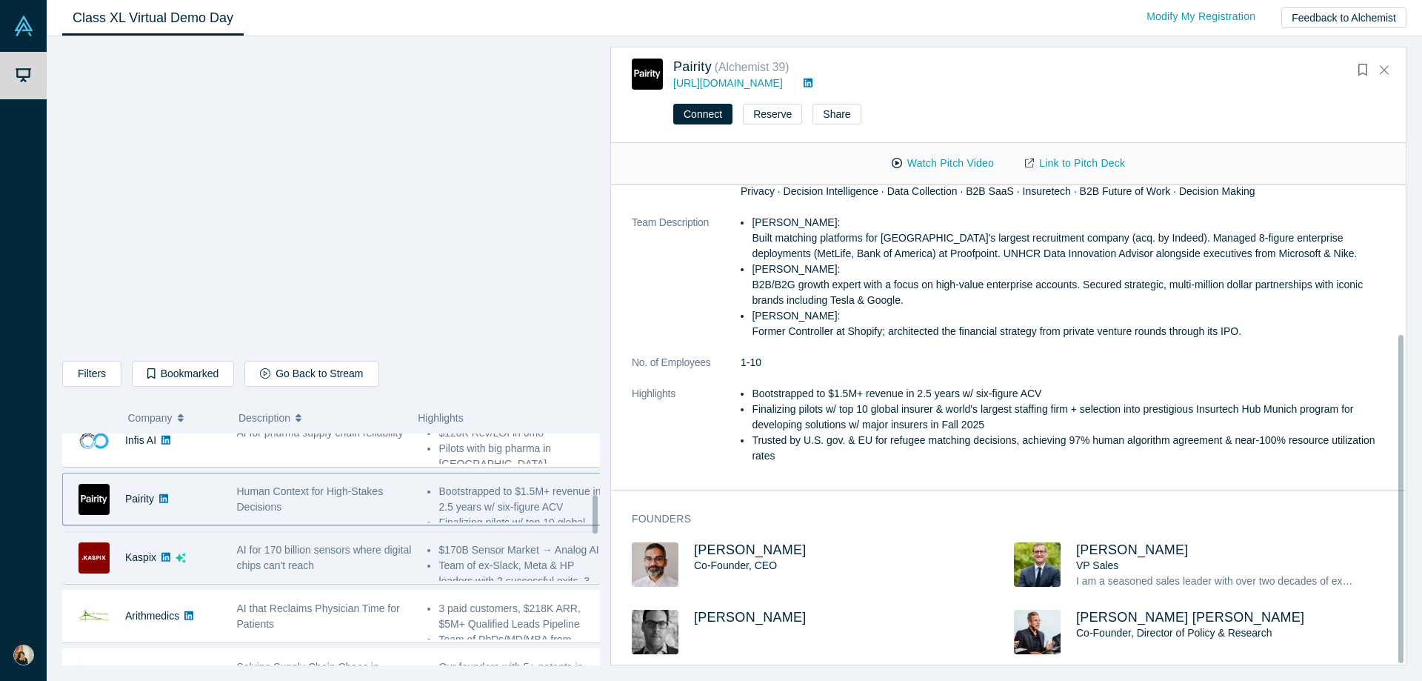
click at [297, 571] on span "AI for 170 billion sensors where digital chips can't reach" at bounding box center [324, 557] width 175 height 27
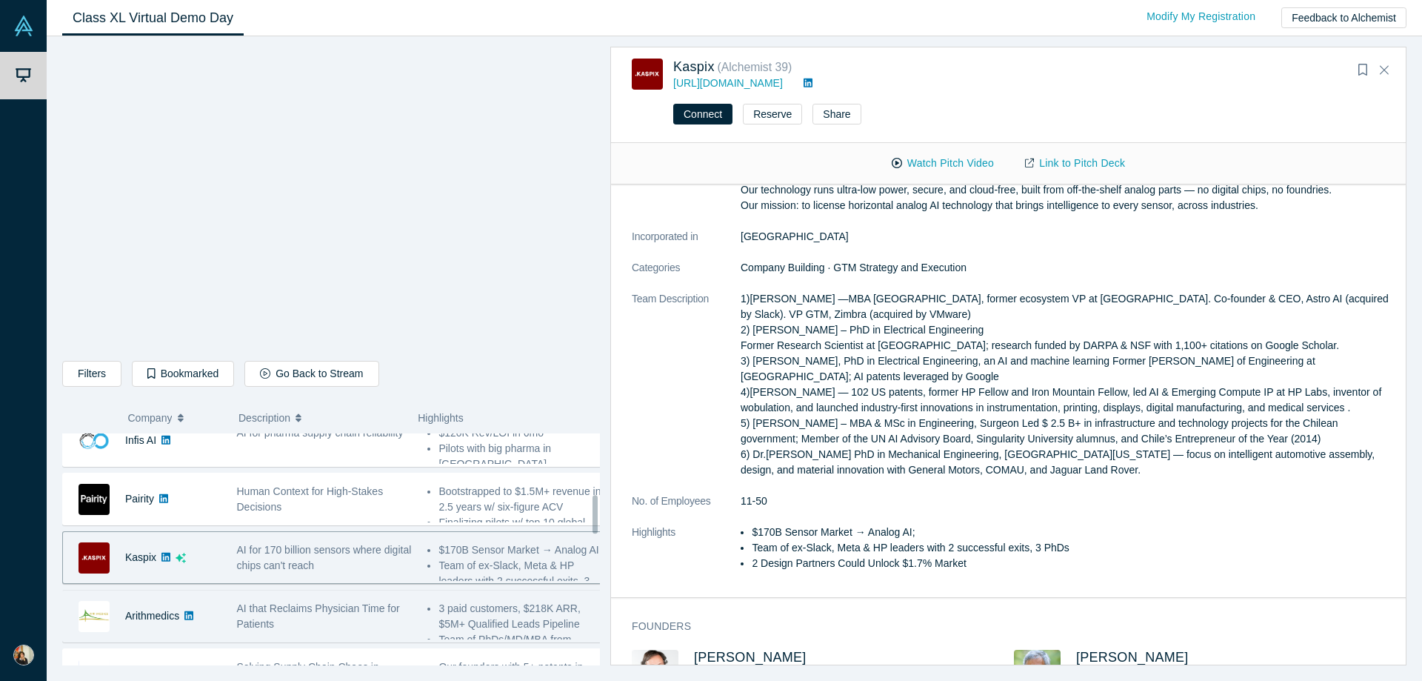
click at [323, 607] on span "AI that Reclaims Physician Time for Patients" at bounding box center [318, 615] width 163 height 27
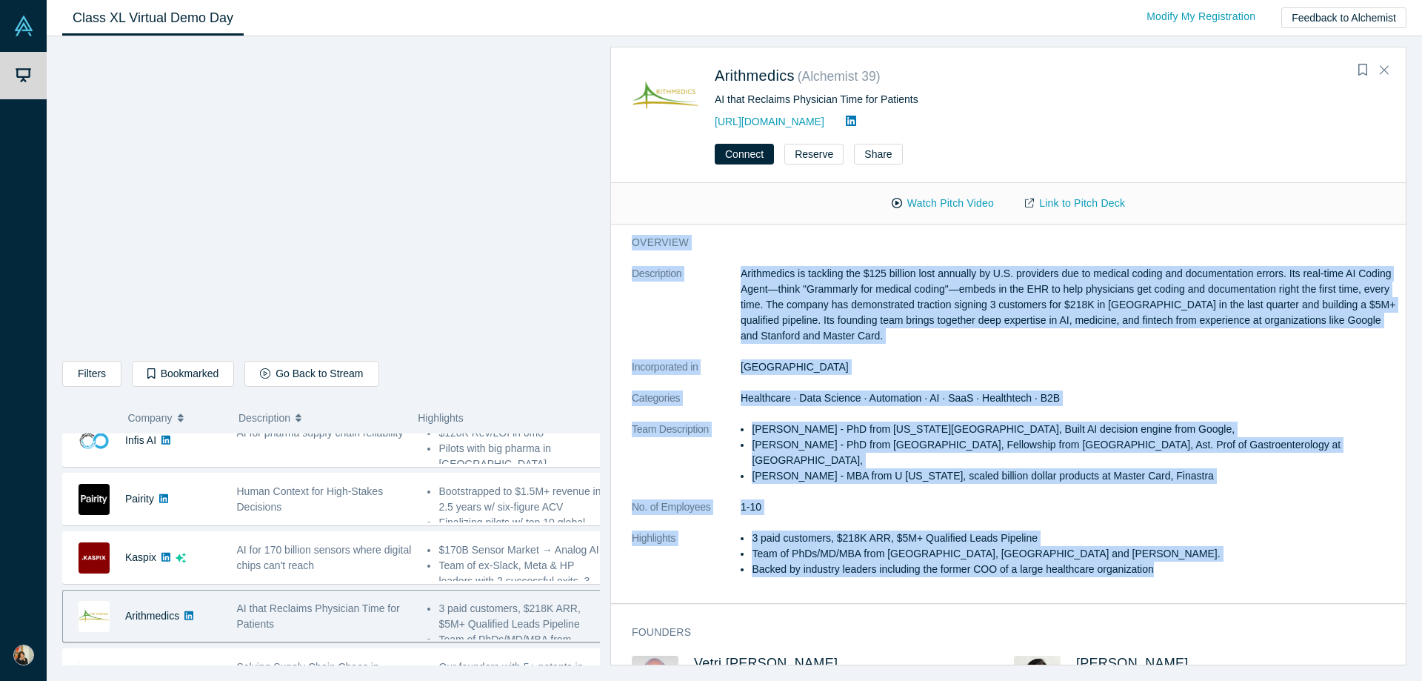
drag, startPoint x: 1205, startPoint y: 551, endPoint x: 624, endPoint y: 244, distance: 657.3
click at [624, 244] on div "overview Description Arithmedics is tackling the $125 billion lost annually by …" at bounding box center [1014, 413] width 806 height 378
copy div "loremips Dolorsitame Consectetur ad elitsedd eiu $558 tempori utla etdolore ma …"
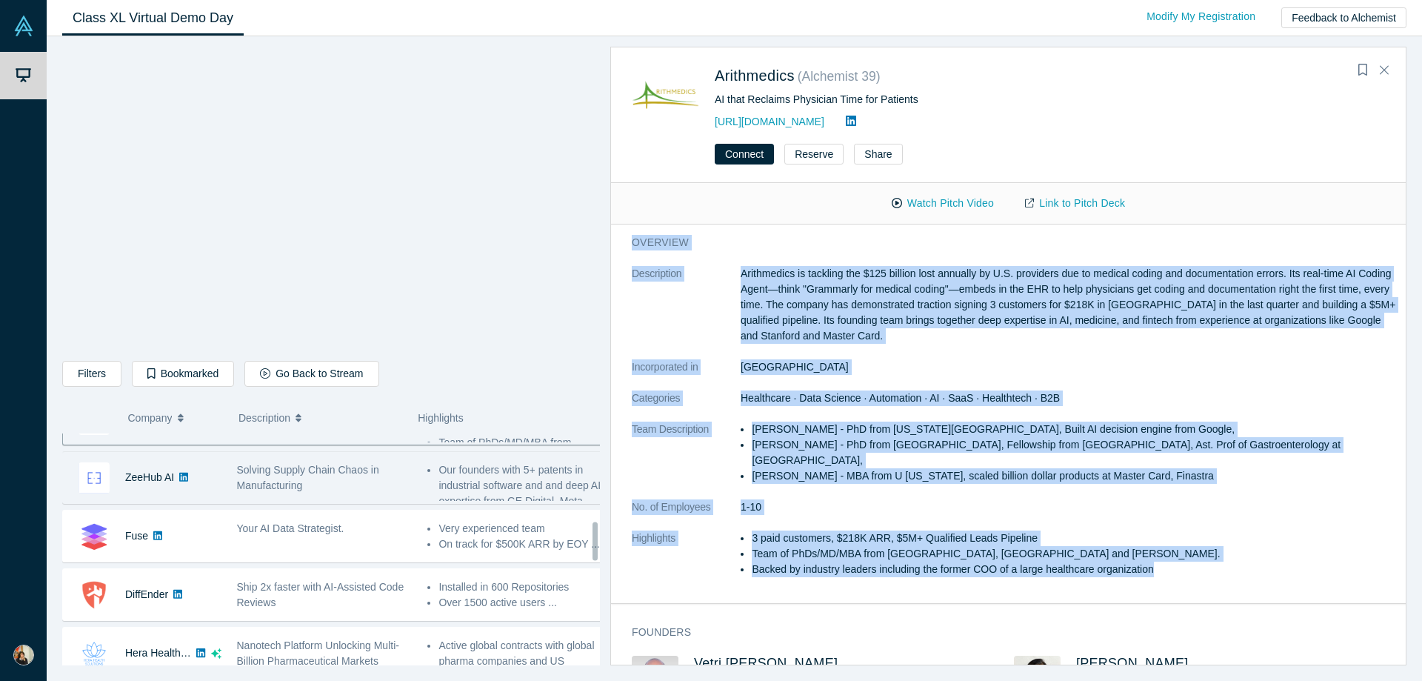
scroll to position [593, 0]
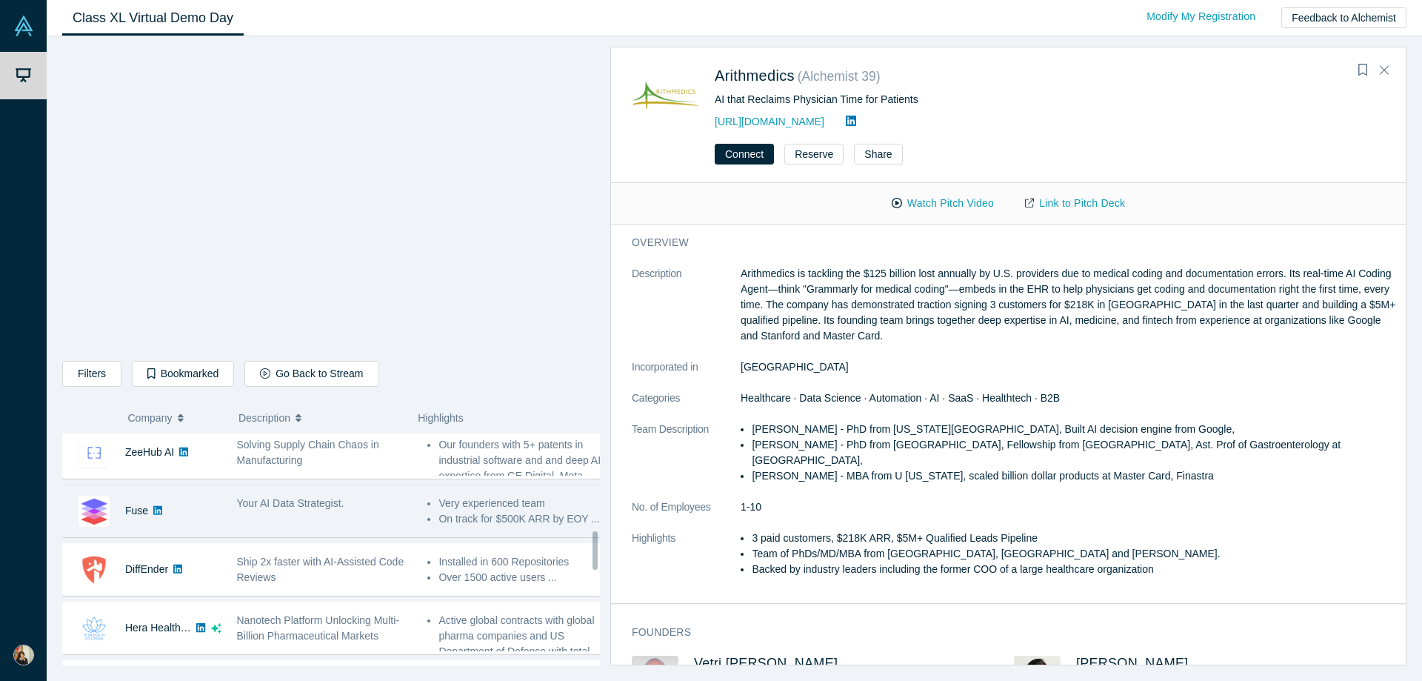
click at [366, 515] on div "Your AI Data Strategist." at bounding box center [324, 510] width 191 height 47
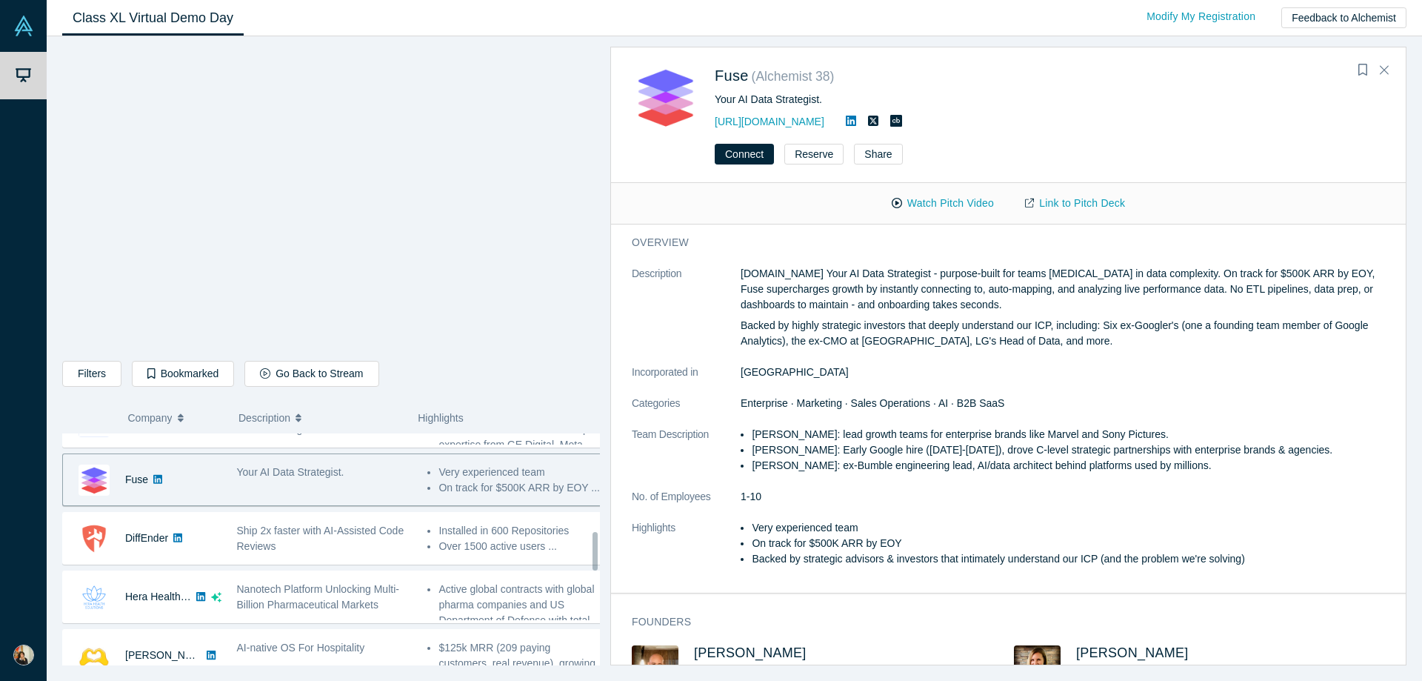
scroll to position [667, 0]
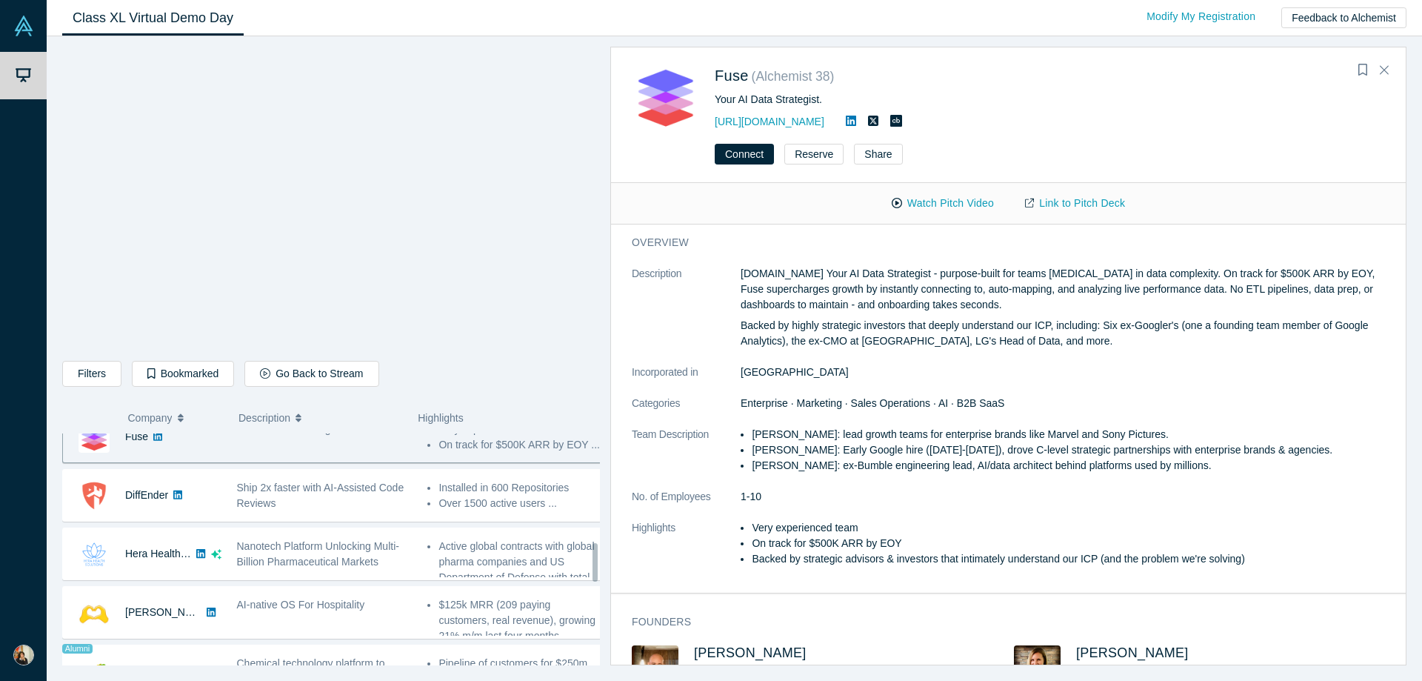
click at [365, 515] on div "Ship 2x faster with AI-Assisted Code Reviews" at bounding box center [324, 495] width 191 height 47
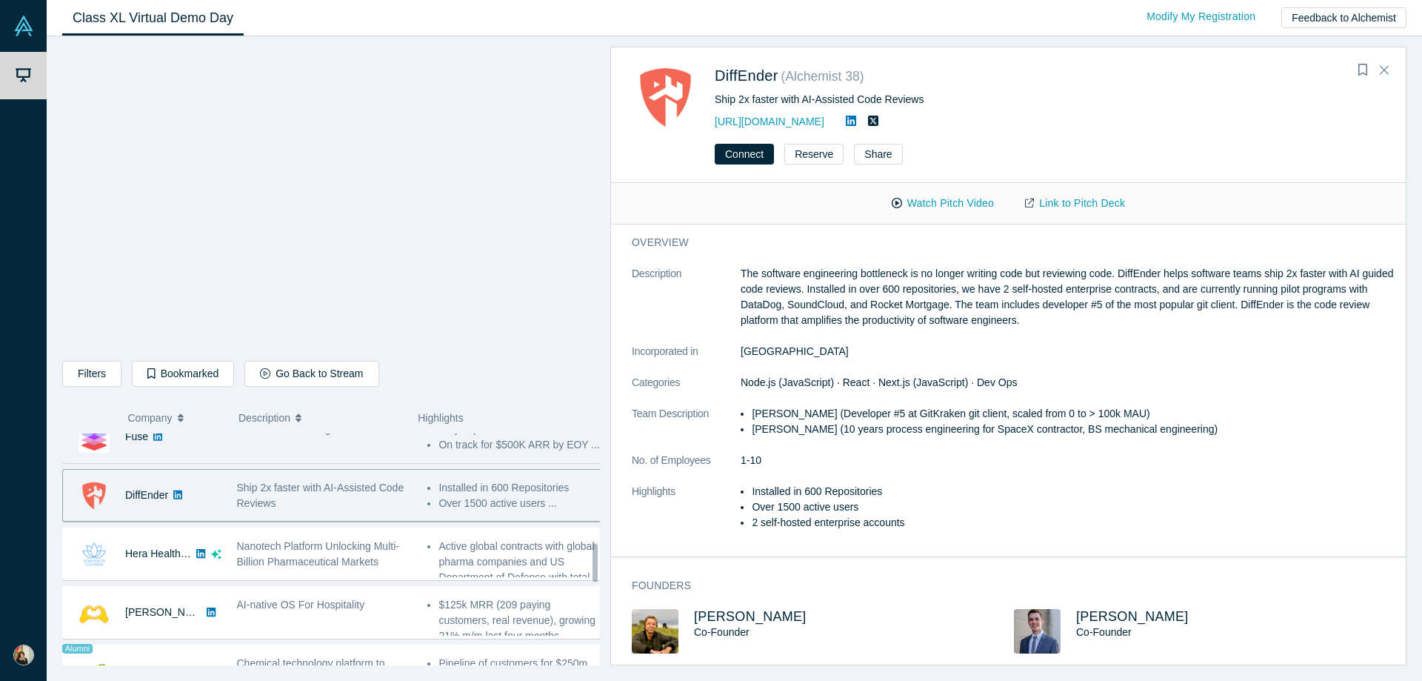
scroll to position [741, 0]
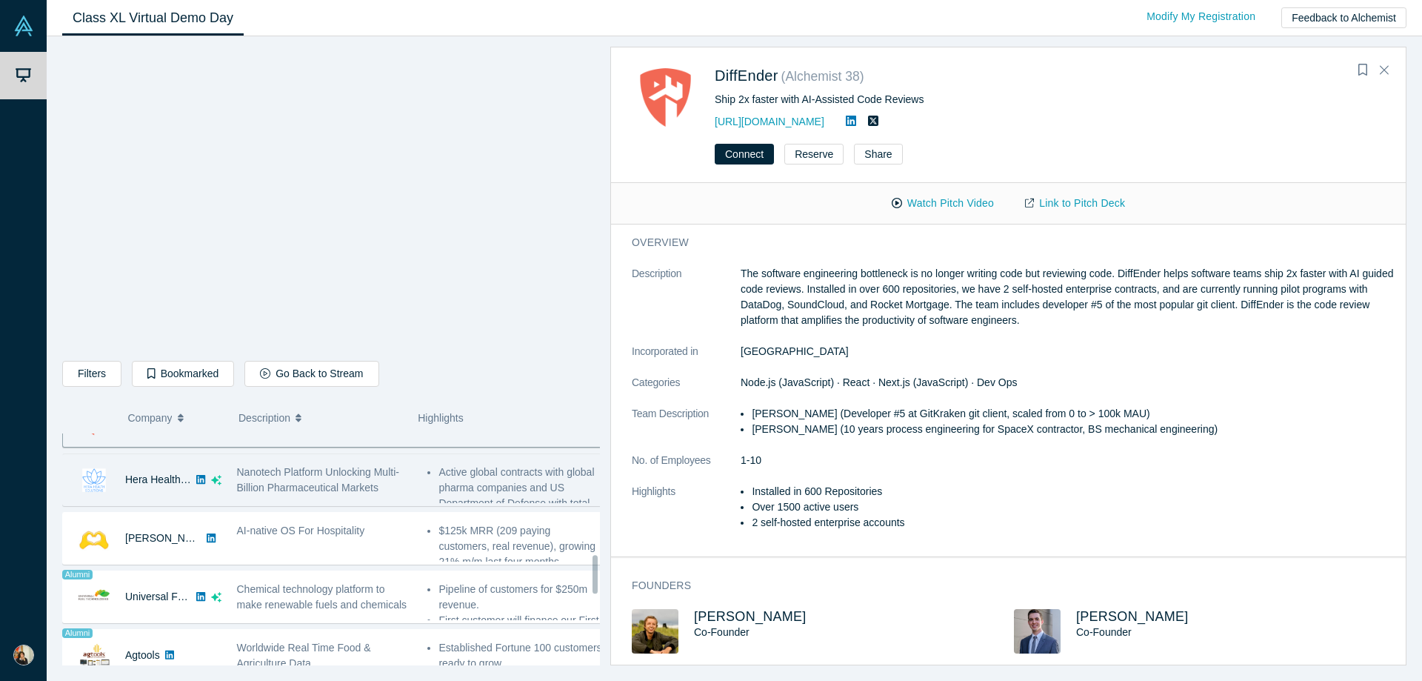
click at [380, 491] on div "Nanotech Platform Unlocking Multi-Billion Pharmaceutical Markets" at bounding box center [325, 479] width 176 height 31
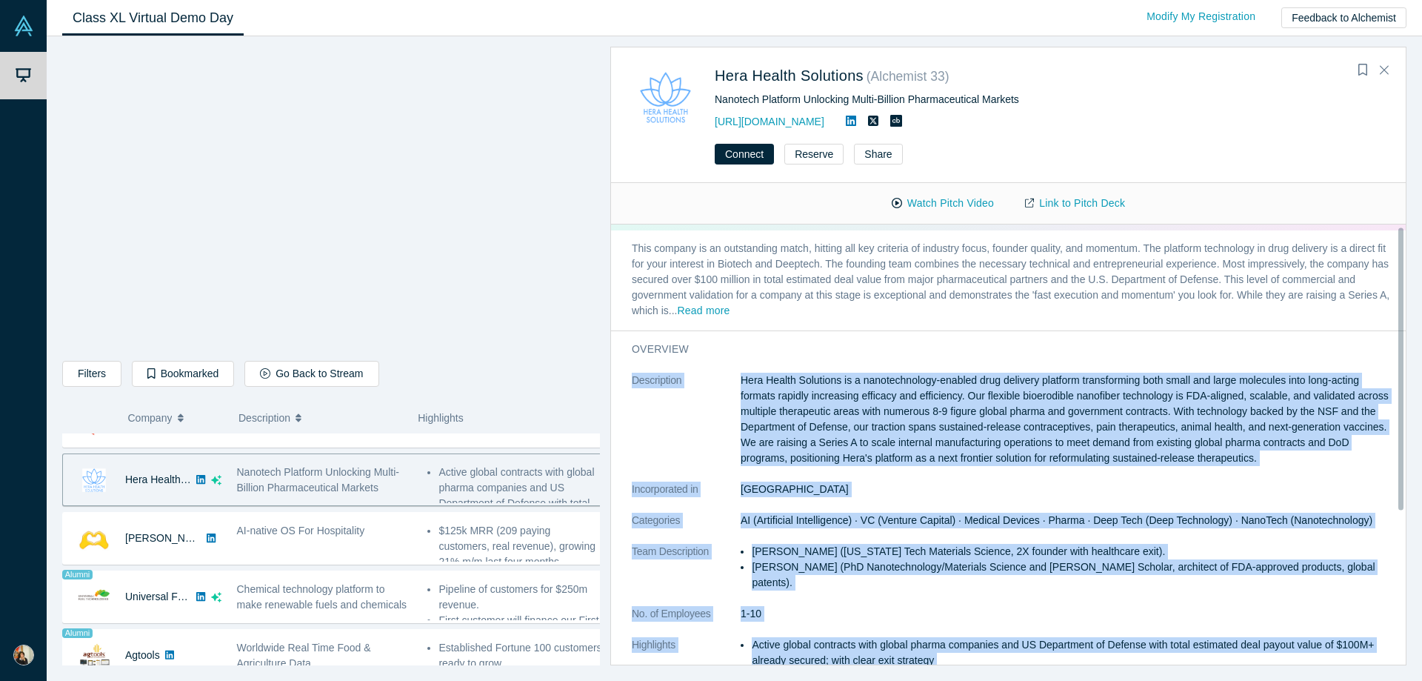
scroll to position [0, 0]
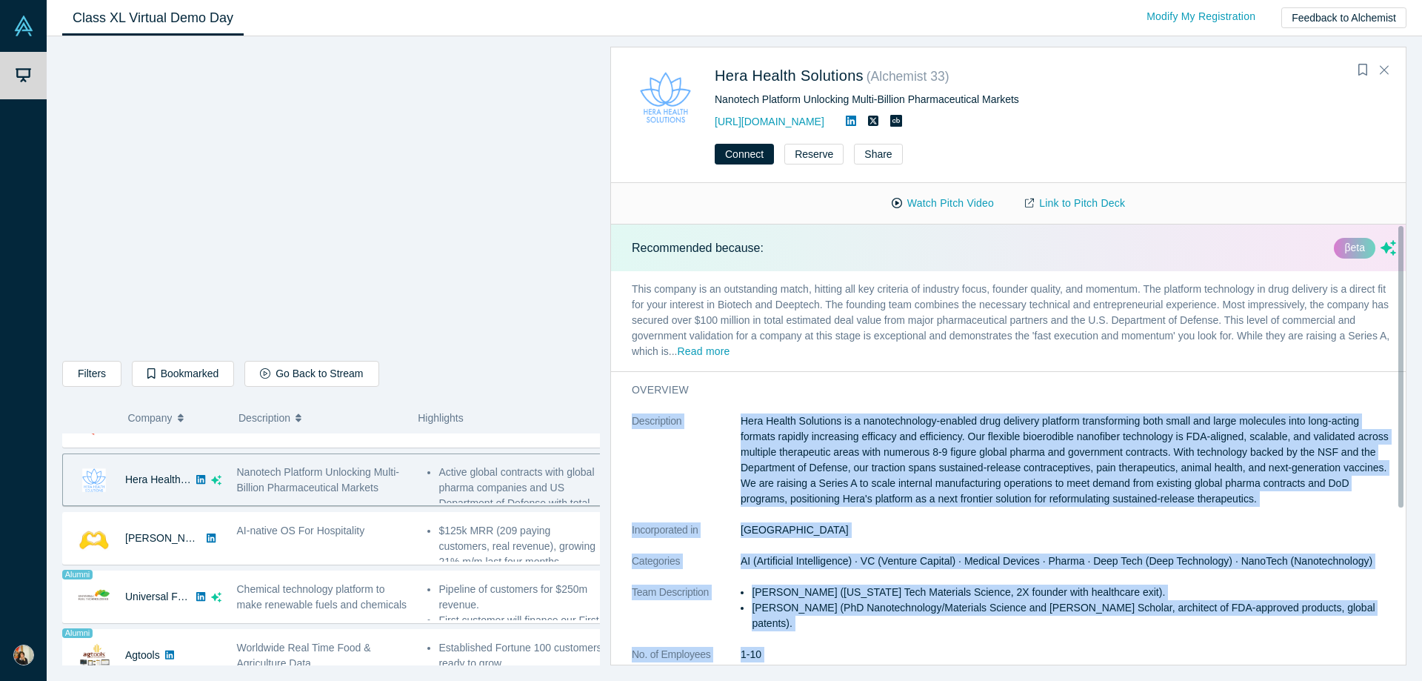
drag, startPoint x: 1196, startPoint y: 519, endPoint x: 628, endPoint y: 419, distance: 576.8
click at [628, 419] on div "overview Description Hera Health Solutions is a nanotechnology-enabled drug del…" at bounding box center [1014, 584] width 806 height 425
click at [1179, 463] on p "Hera Health Solutions is a nanotechnology-enabled drug delivery platform transf…" at bounding box center [1068, 459] width 655 height 93
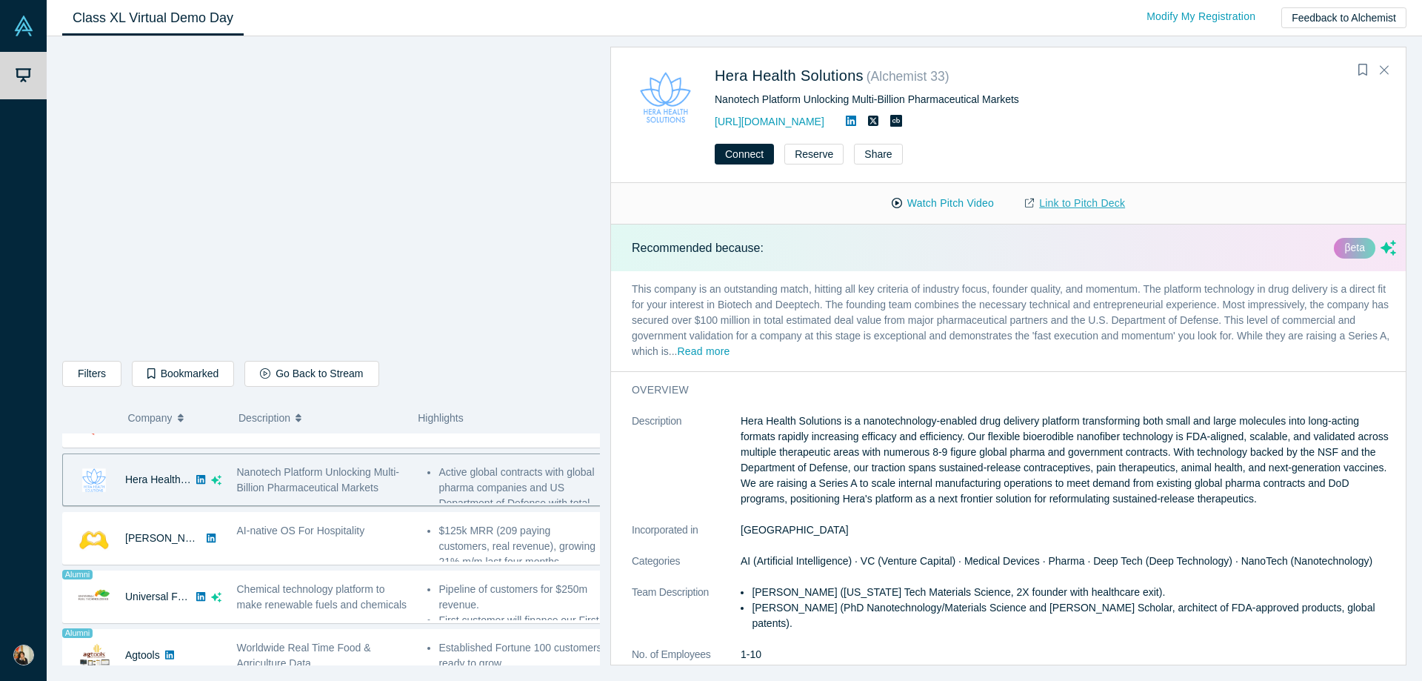
click at [1065, 199] on link "Link to Pitch Deck" at bounding box center [1075, 203] width 131 height 26
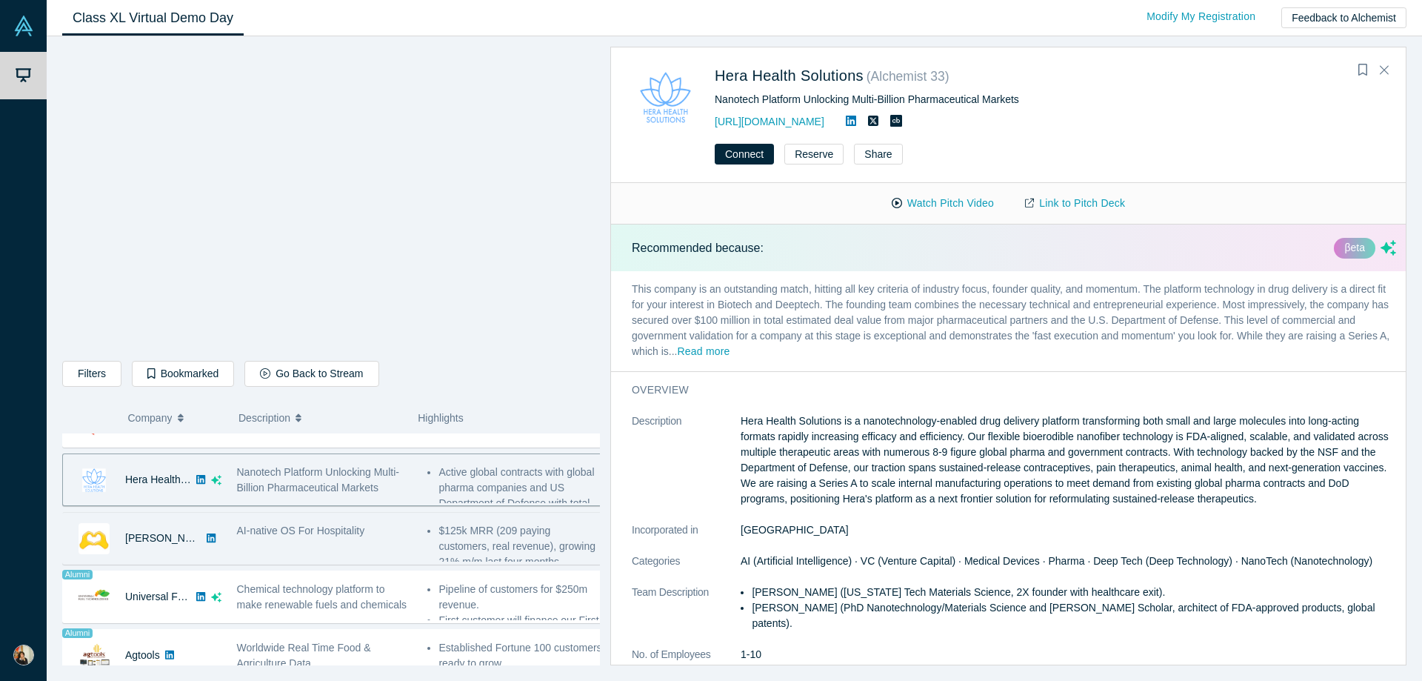
click at [371, 538] on div "AI-native OS For Hospitality" at bounding box center [324, 538] width 191 height 47
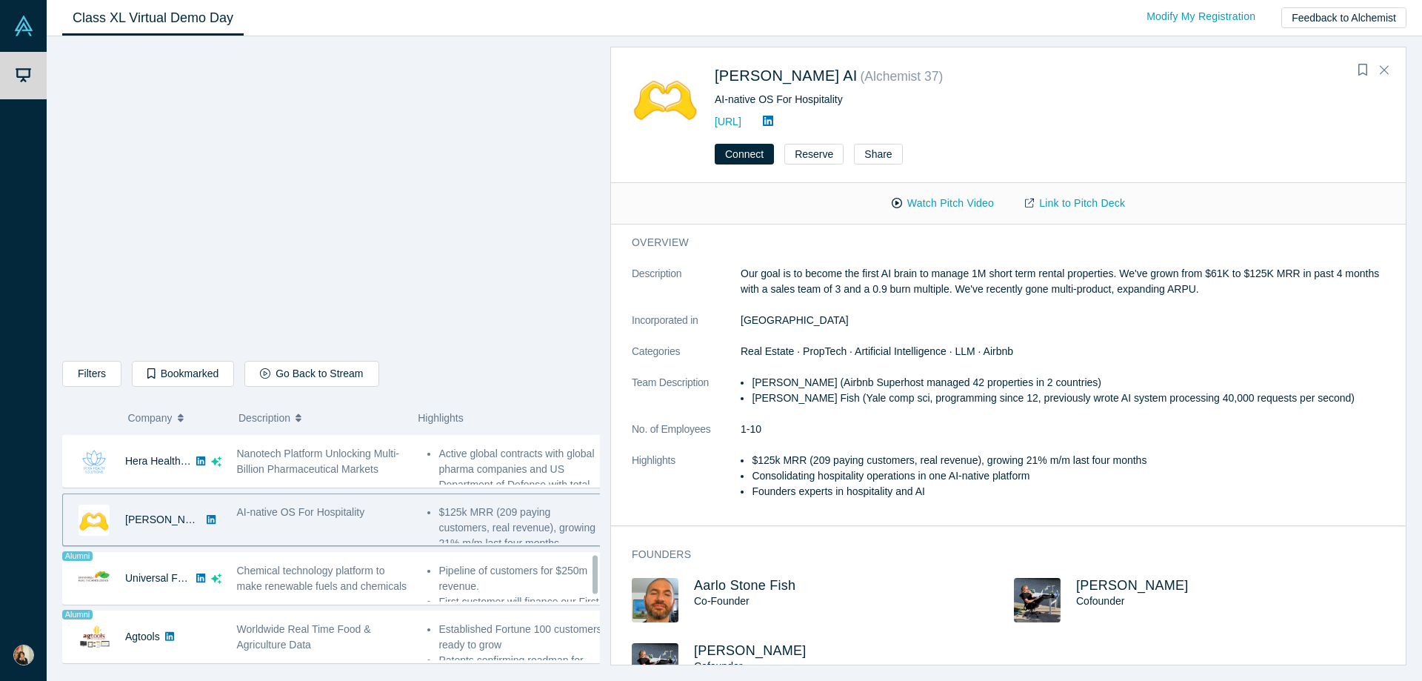
scroll to position [815, 0]
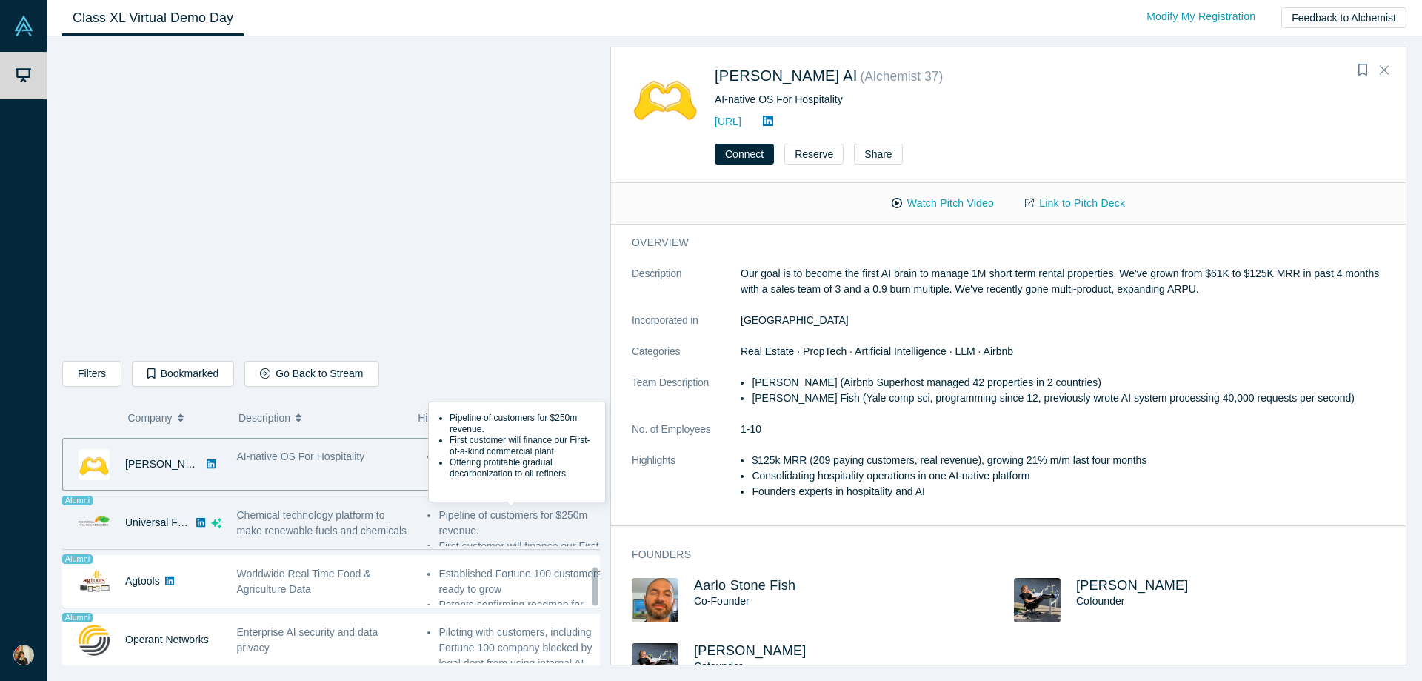
click at [427, 531] on ul "Pipeline of customers for $250m revenue. First customer will finance our First-…" at bounding box center [515, 538] width 176 height 62
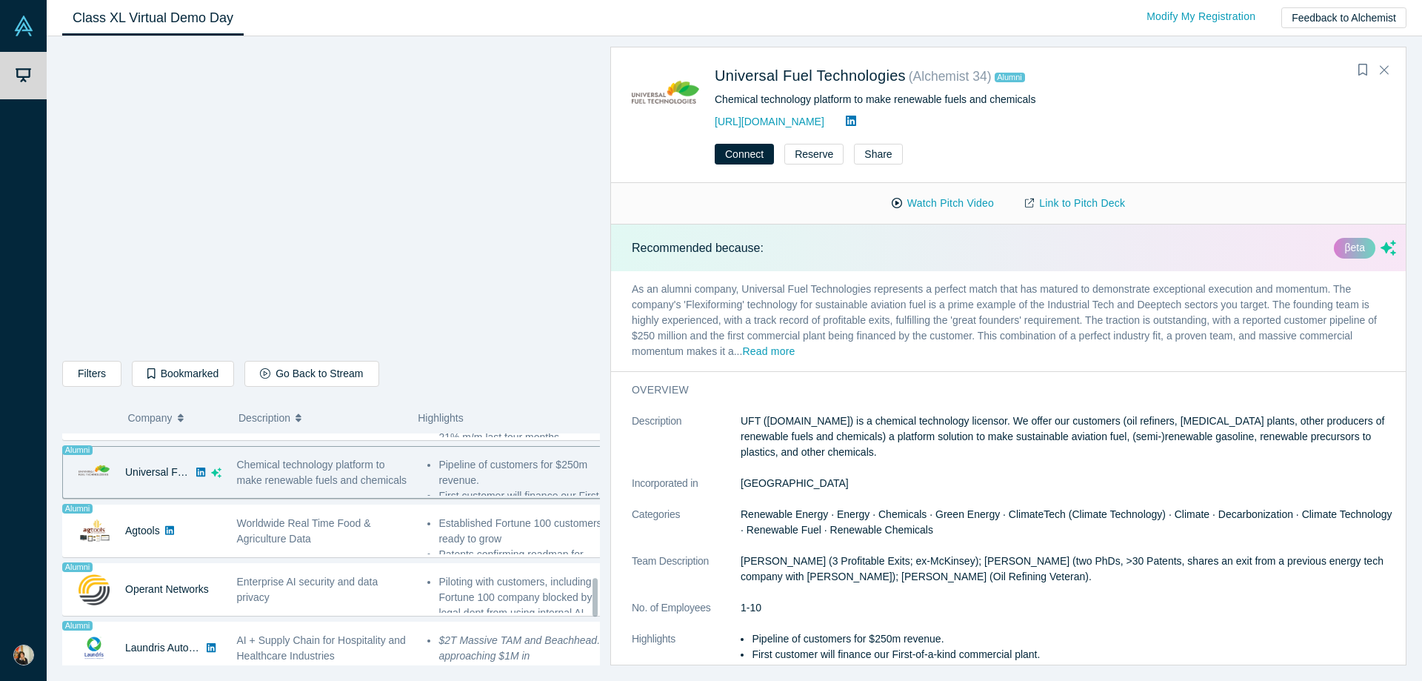
scroll to position [889, 0]
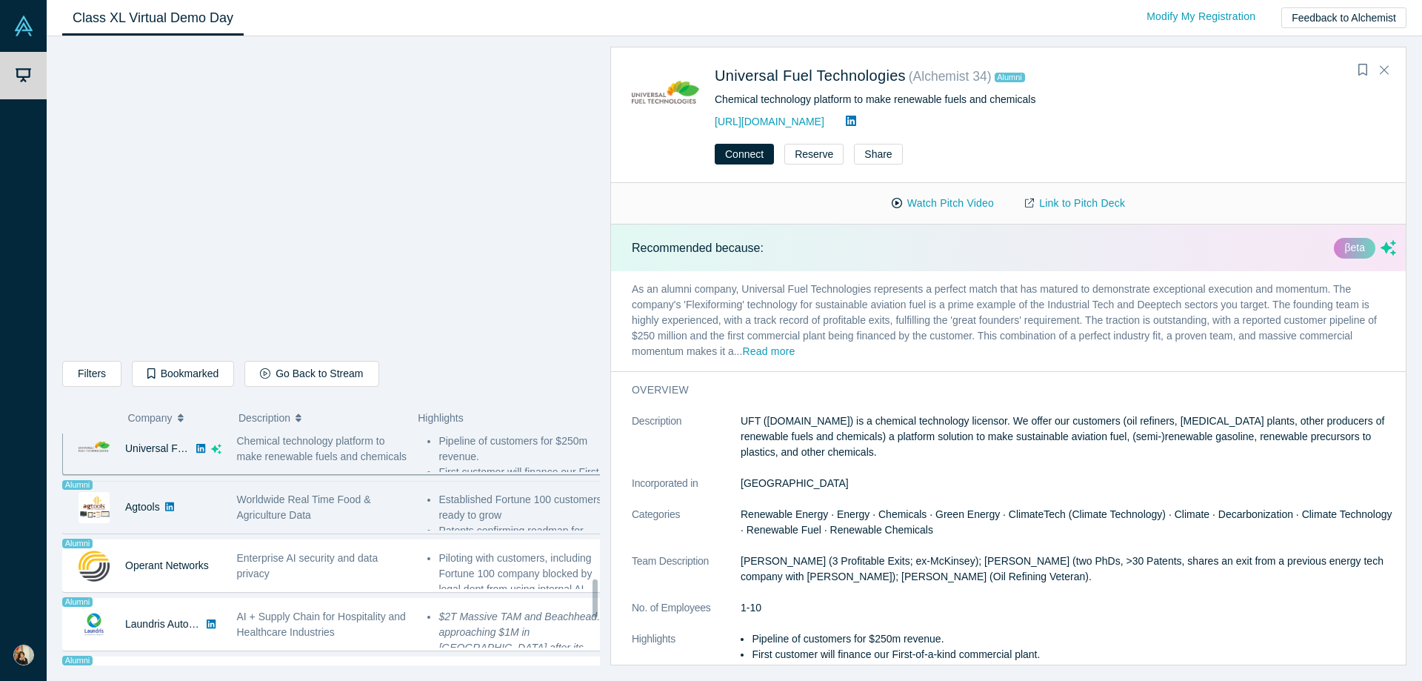
click at [222, 494] on div "Alumni Agtools" at bounding box center [146, 506] width 166 height 51
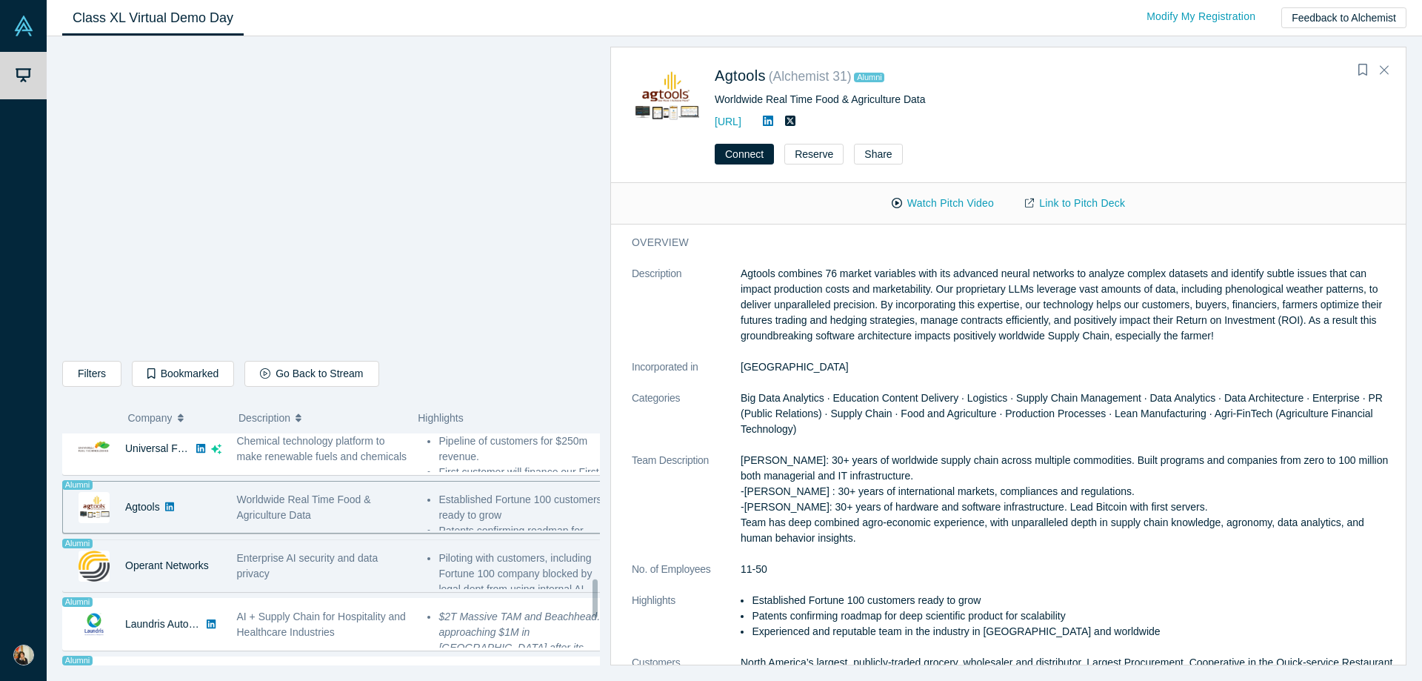
click at [243, 550] on div "Enterprise AI security and data privacy" at bounding box center [325, 565] width 176 height 31
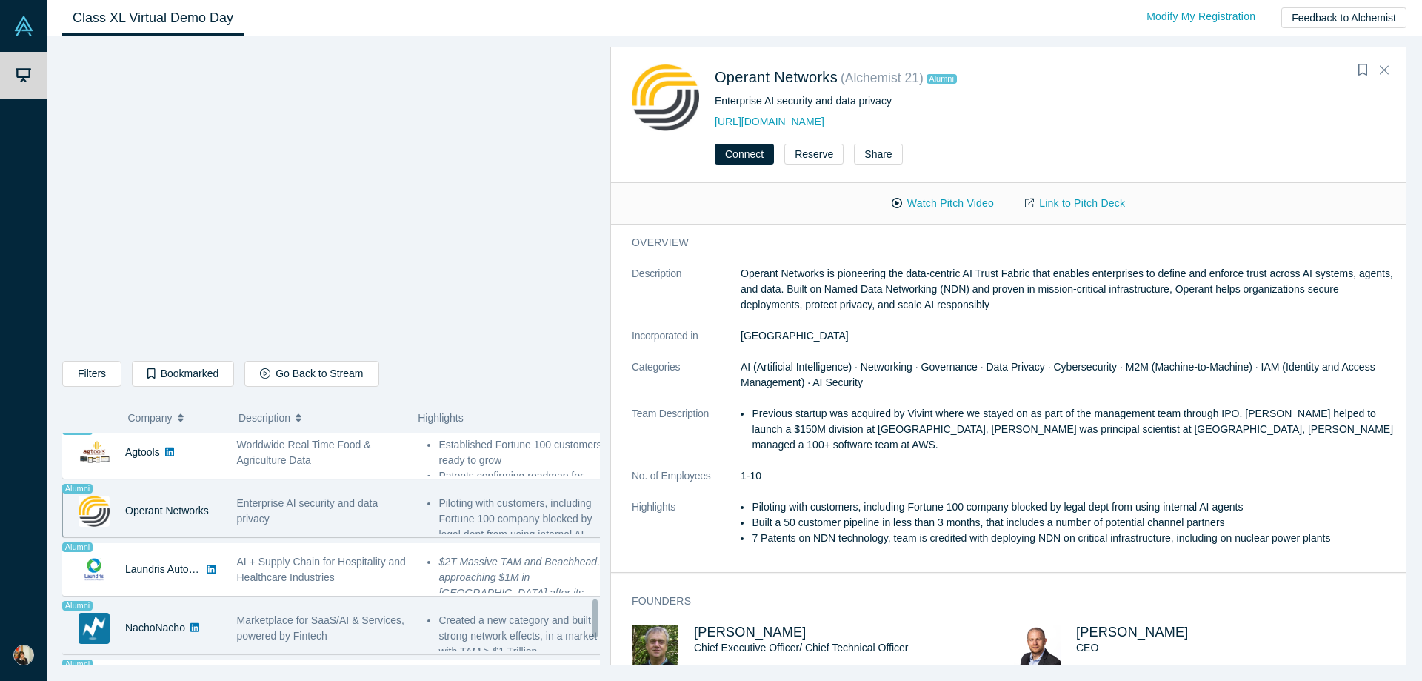
scroll to position [1037, 0]
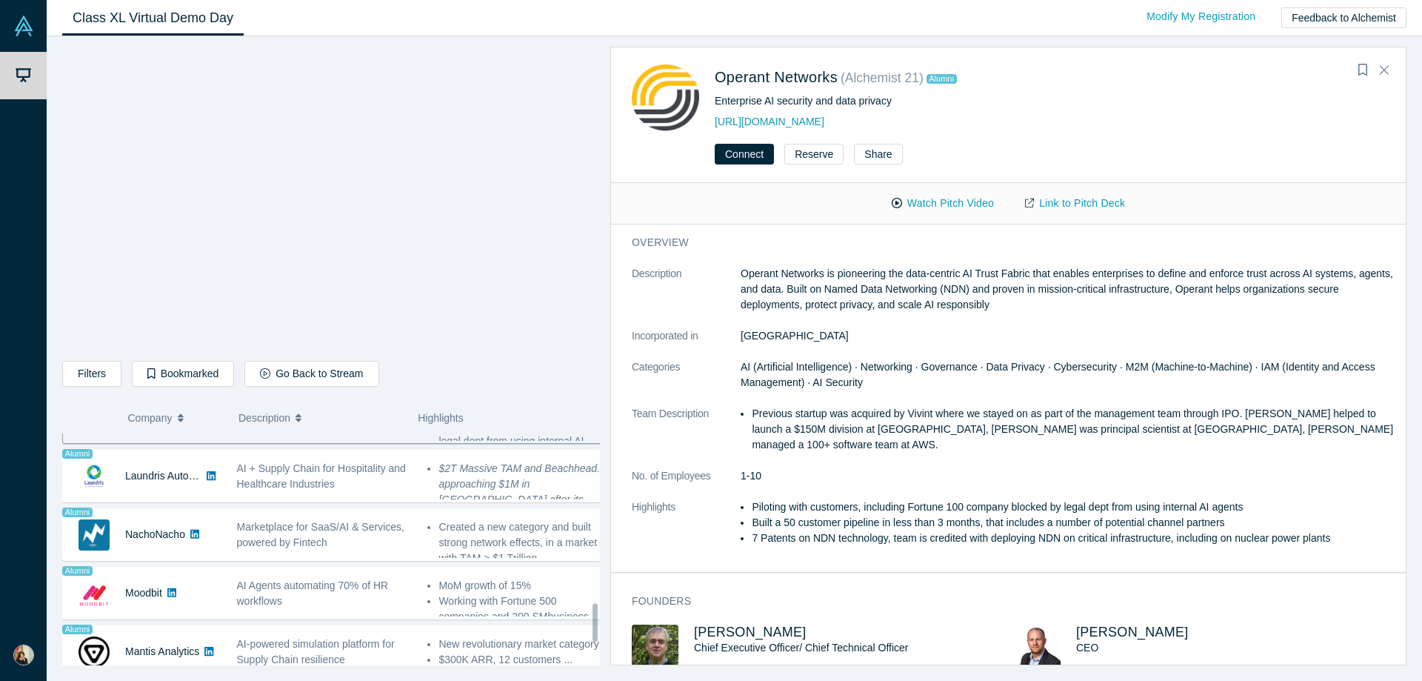
click at [278, 562] on div "Donkit AI No overlapping areas Secure context engineering agent for instant, ac…" at bounding box center [336, 95] width 549 height 1398
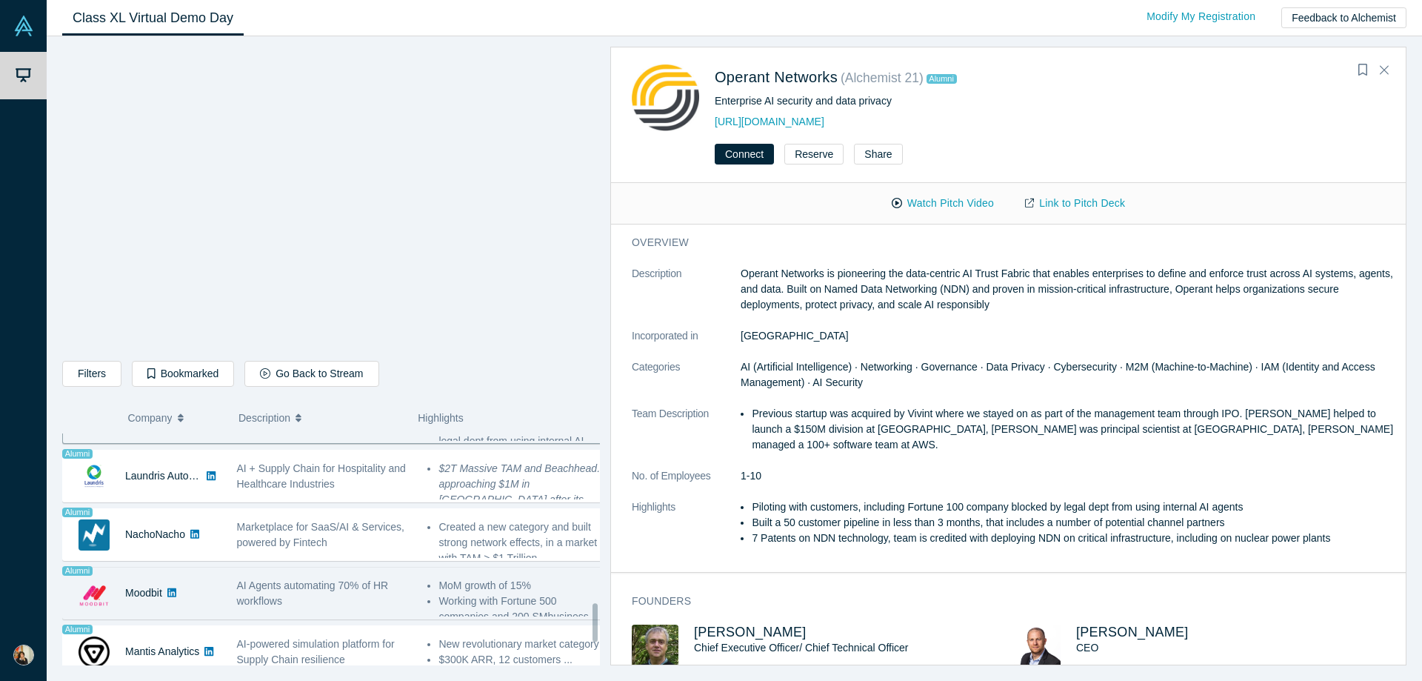
click at [296, 596] on div "AI Agents automating 70% of HR workflows" at bounding box center [325, 593] width 176 height 31
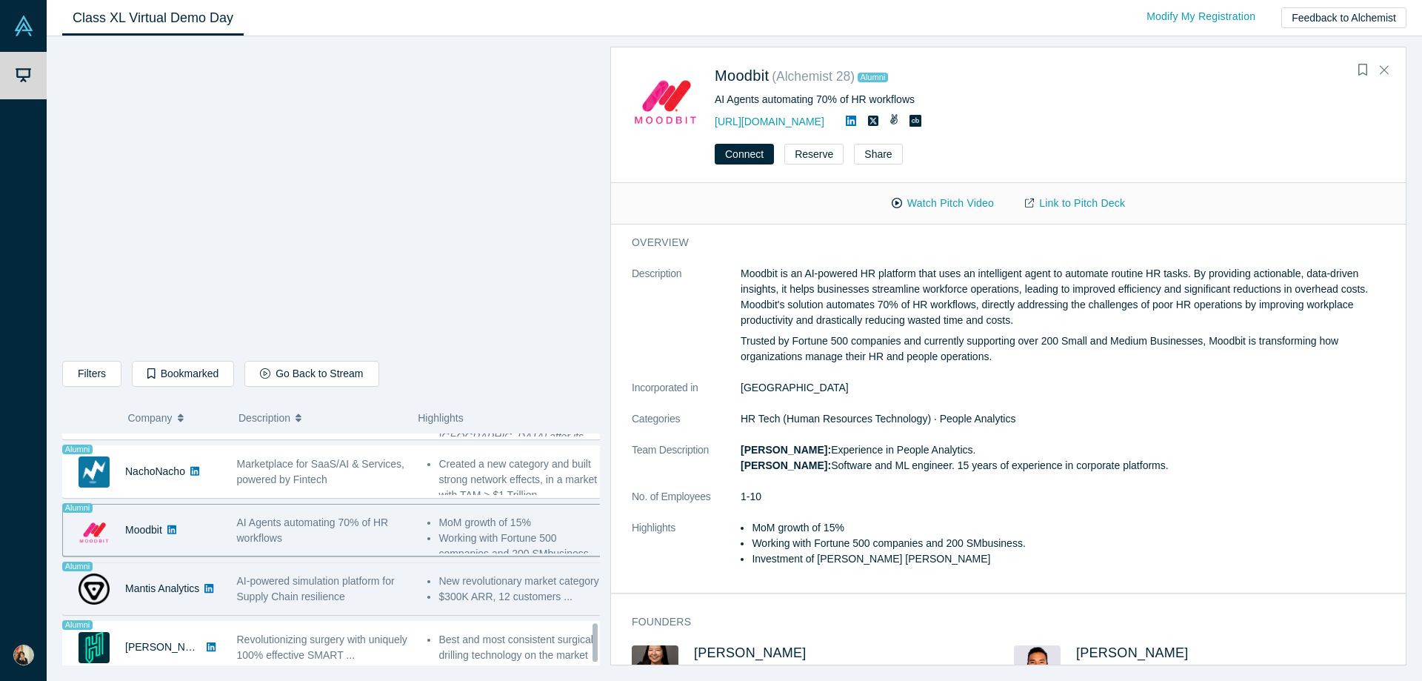
scroll to position [1172, 0]
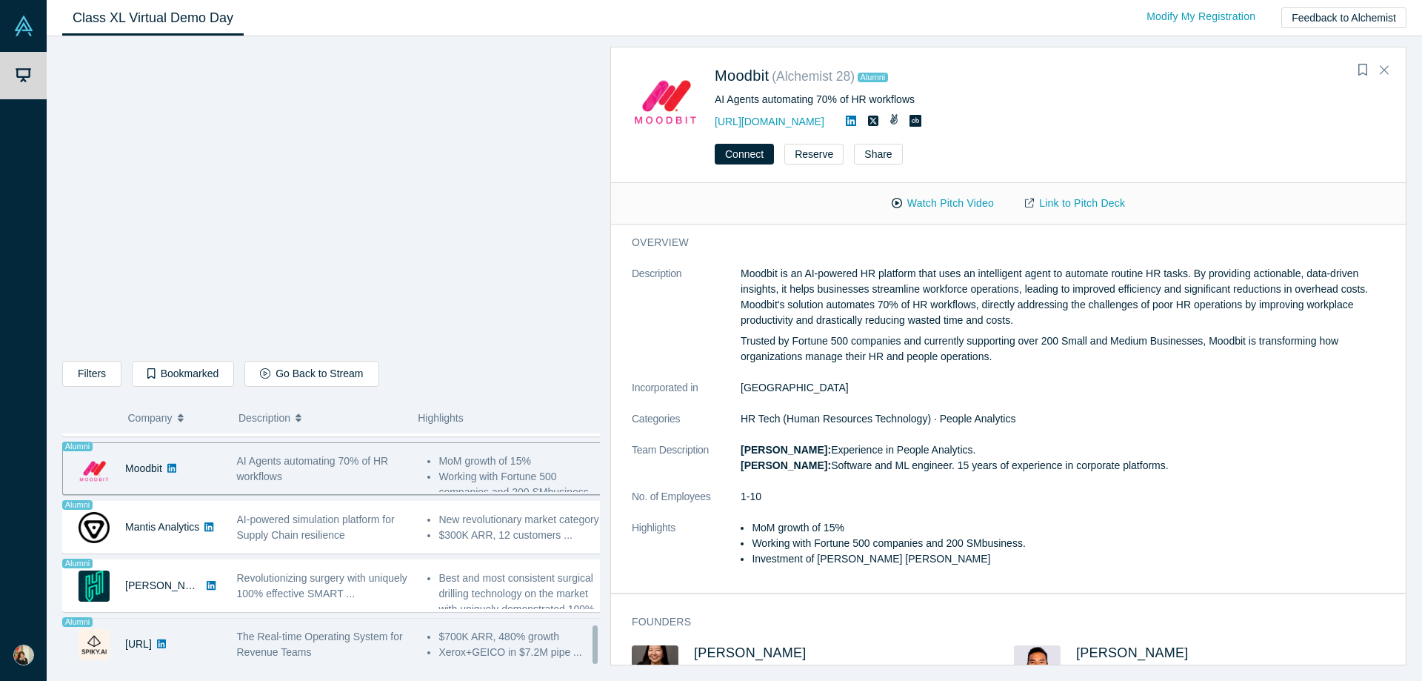
click at [302, 640] on span "The Real-time Operating System for Revenue Teams" at bounding box center [320, 643] width 166 height 27
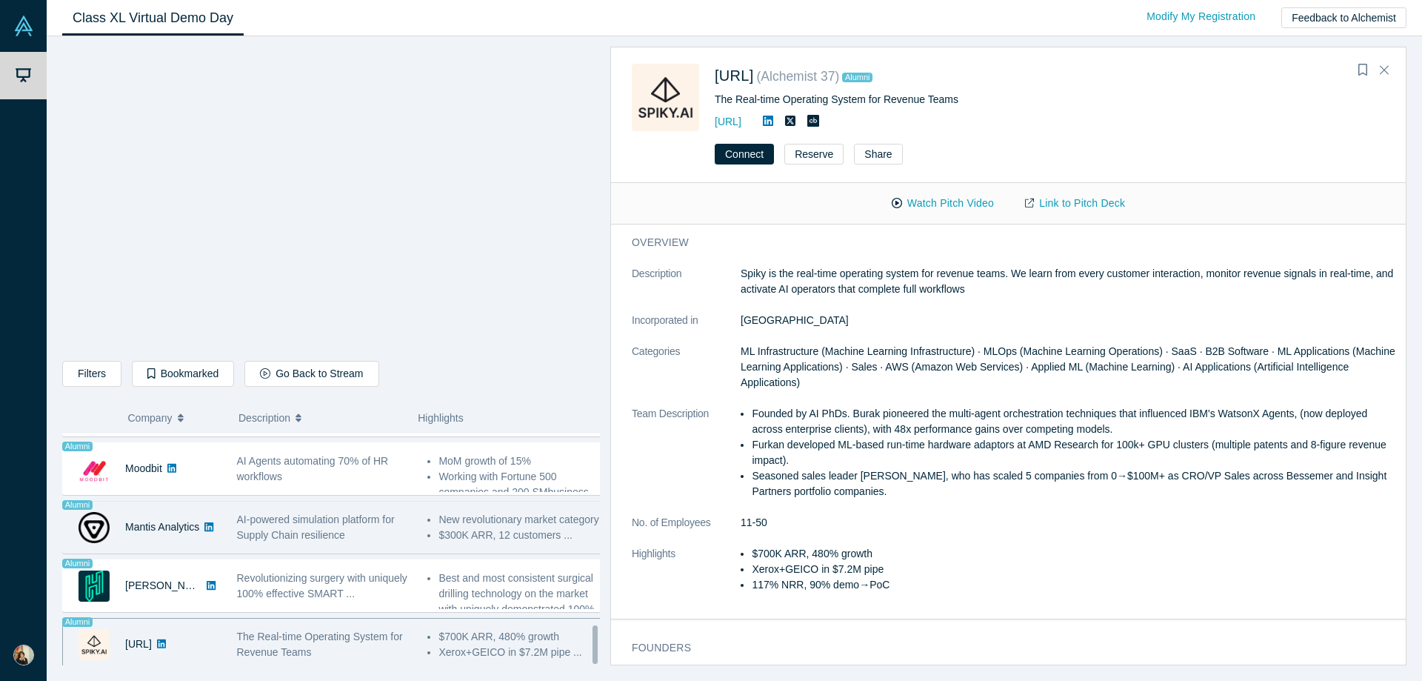
click at [312, 538] on div "AI-powered simulation platform for Supply Chain resilience" at bounding box center [324, 527] width 191 height 47
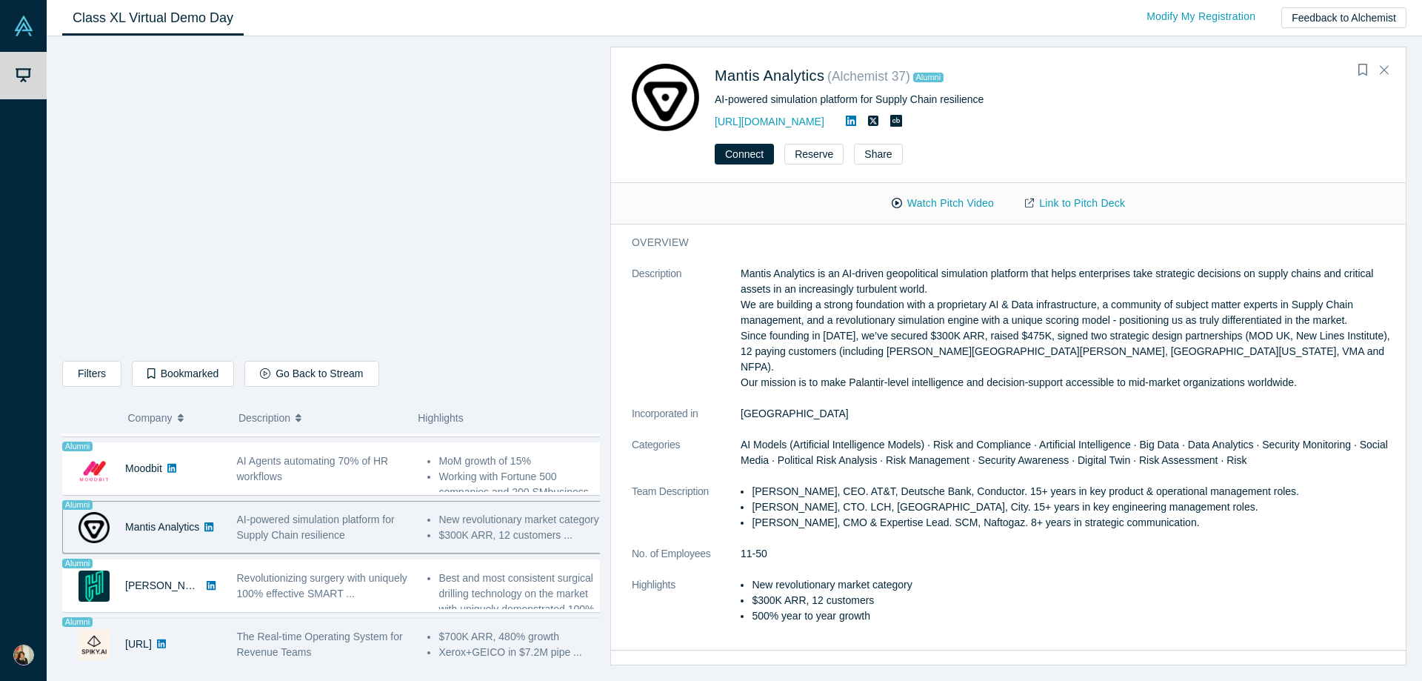
click at [321, 590] on div "Revolutionizing surgery with uniquely 100% effective SMART ..." at bounding box center [325, 585] width 176 height 31
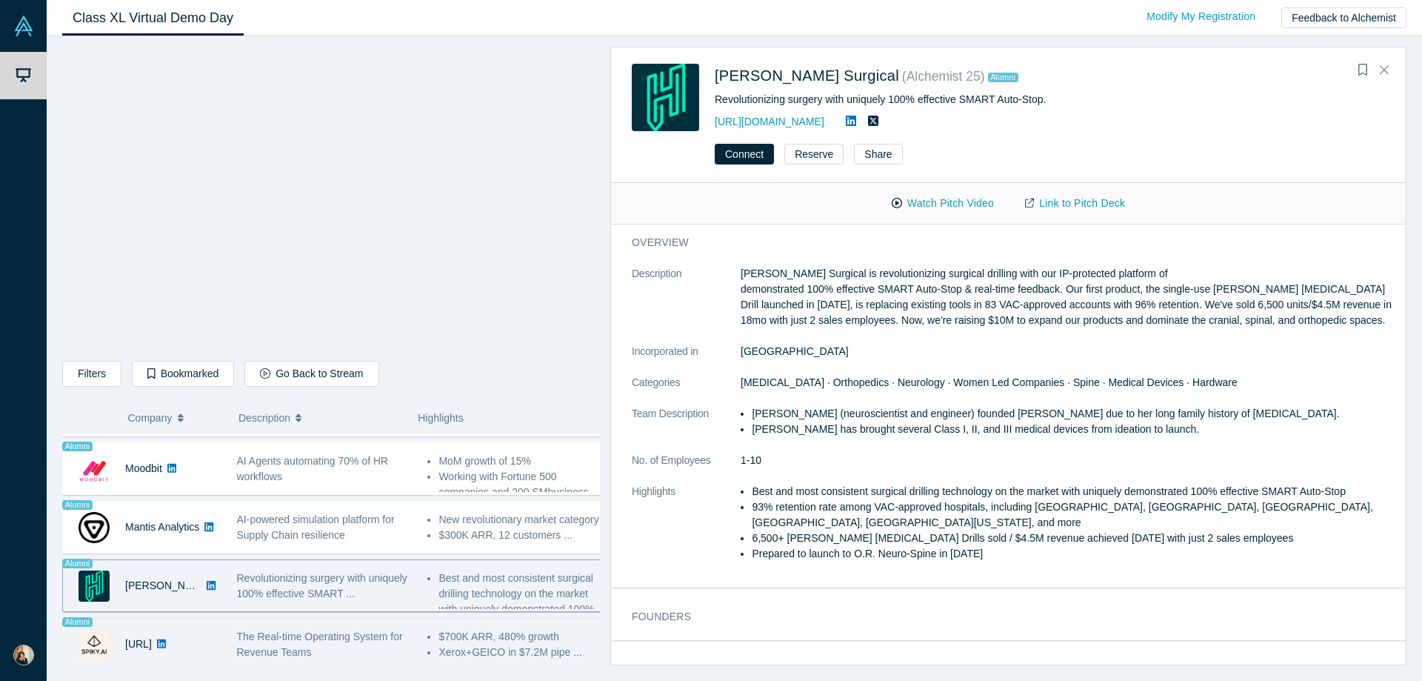
click at [324, 630] on span "The Real-time Operating System for Revenue Teams" at bounding box center [320, 643] width 166 height 27
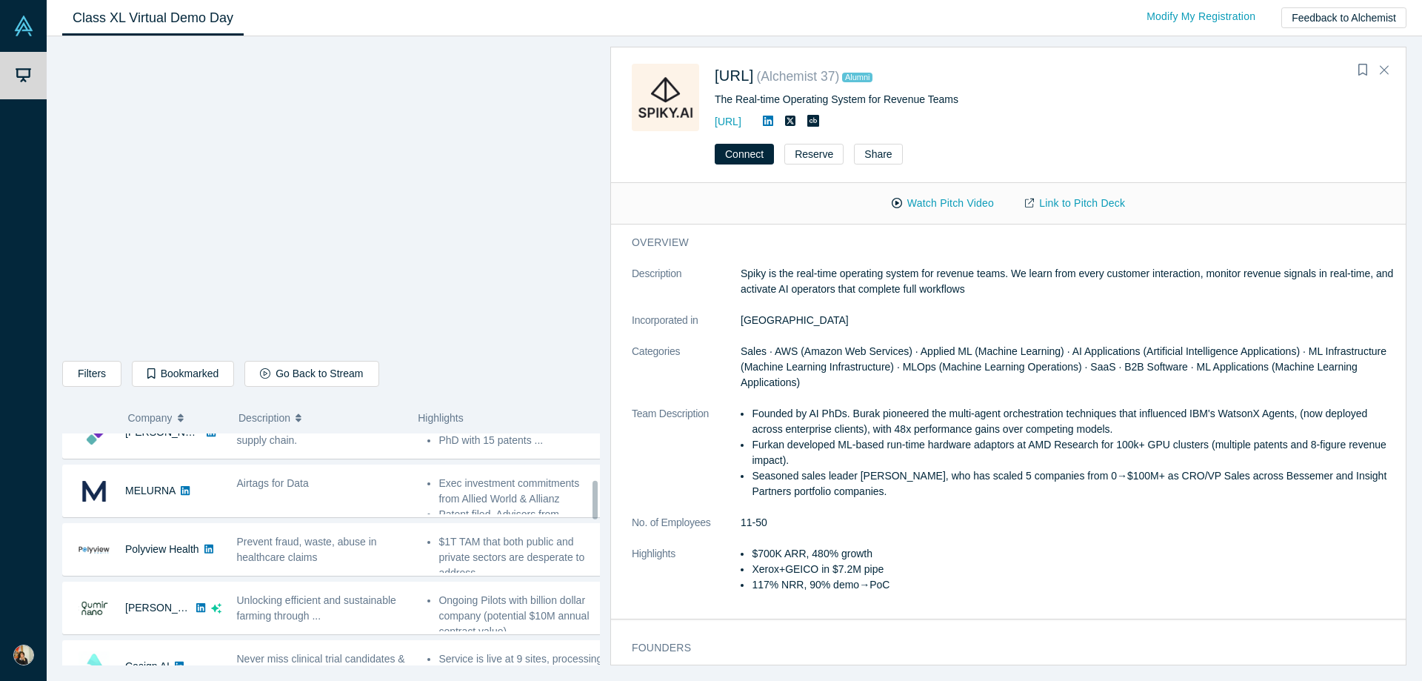
scroll to position [0, 0]
